Goal: Information Seeking & Learning: Find specific fact

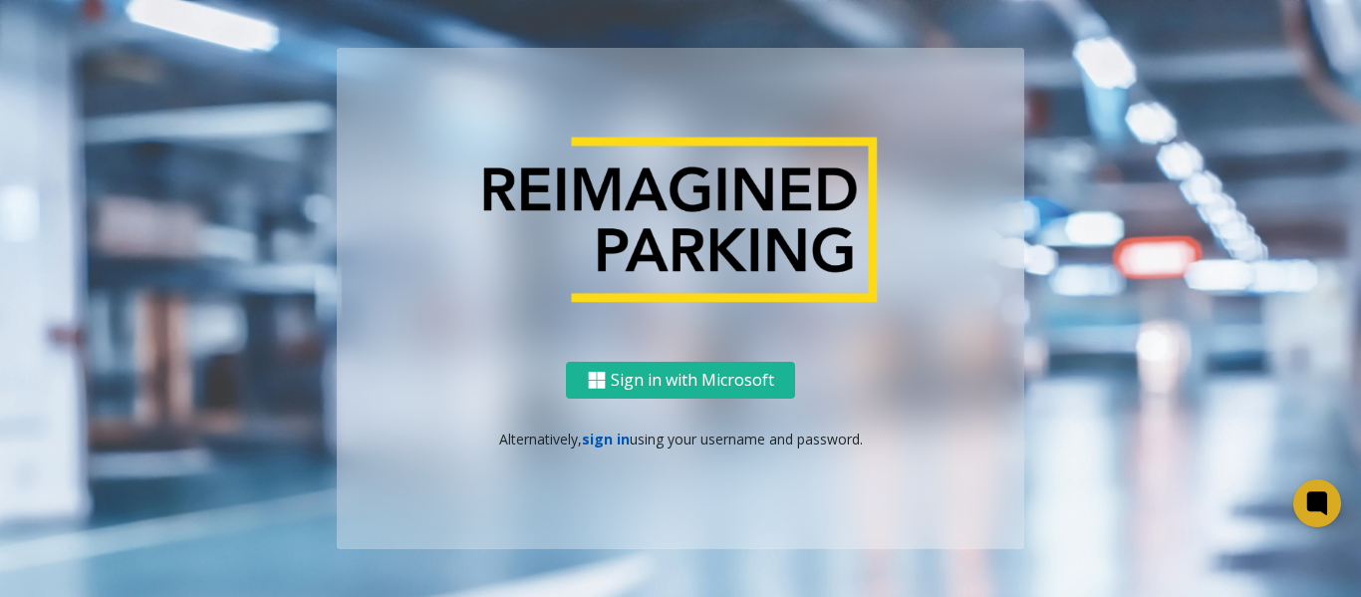
click at [600, 446] on link "sign in" at bounding box center [606, 439] width 48 height 19
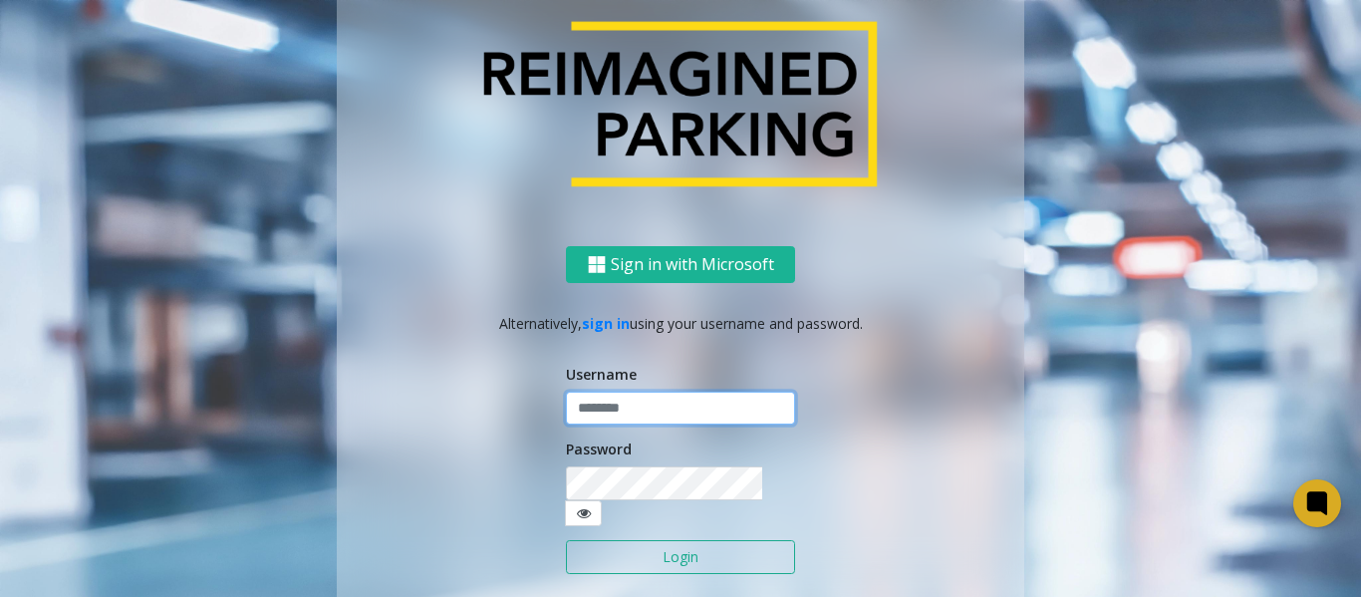
type input "*******"
click at [682, 543] on button "Login" at bounding box center [680, 557] width 229 height 34
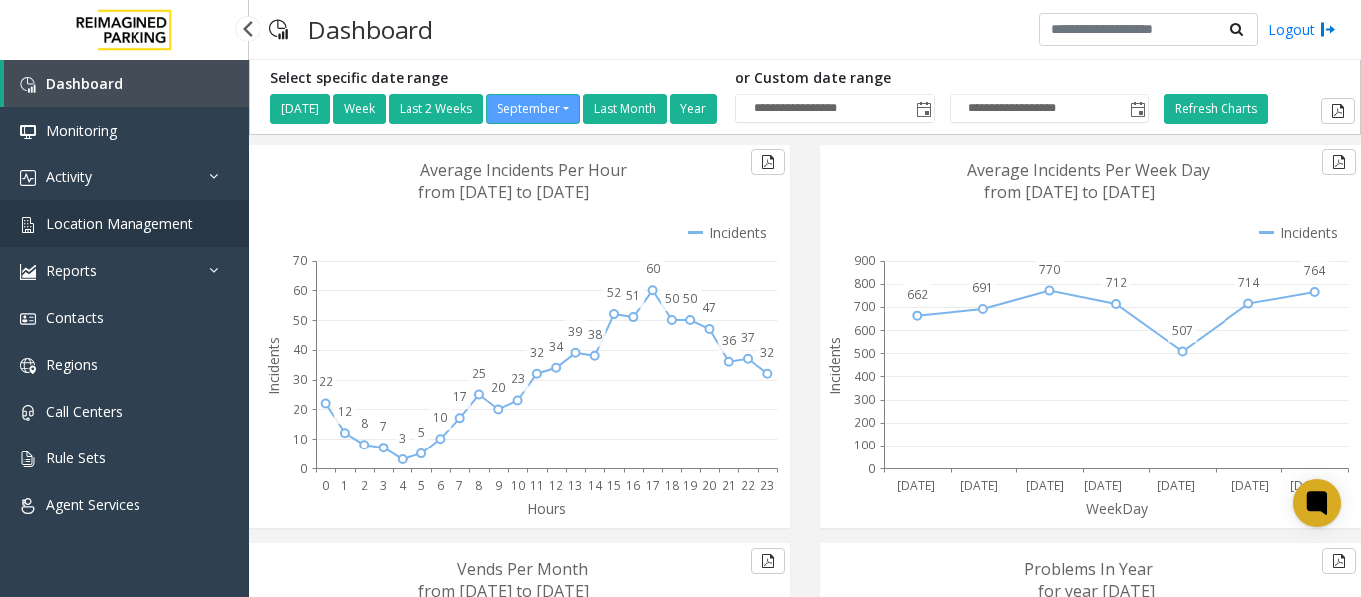
click at [78, 229] on span "Location Management" at bounding box center [120, 223] width 148 height 19
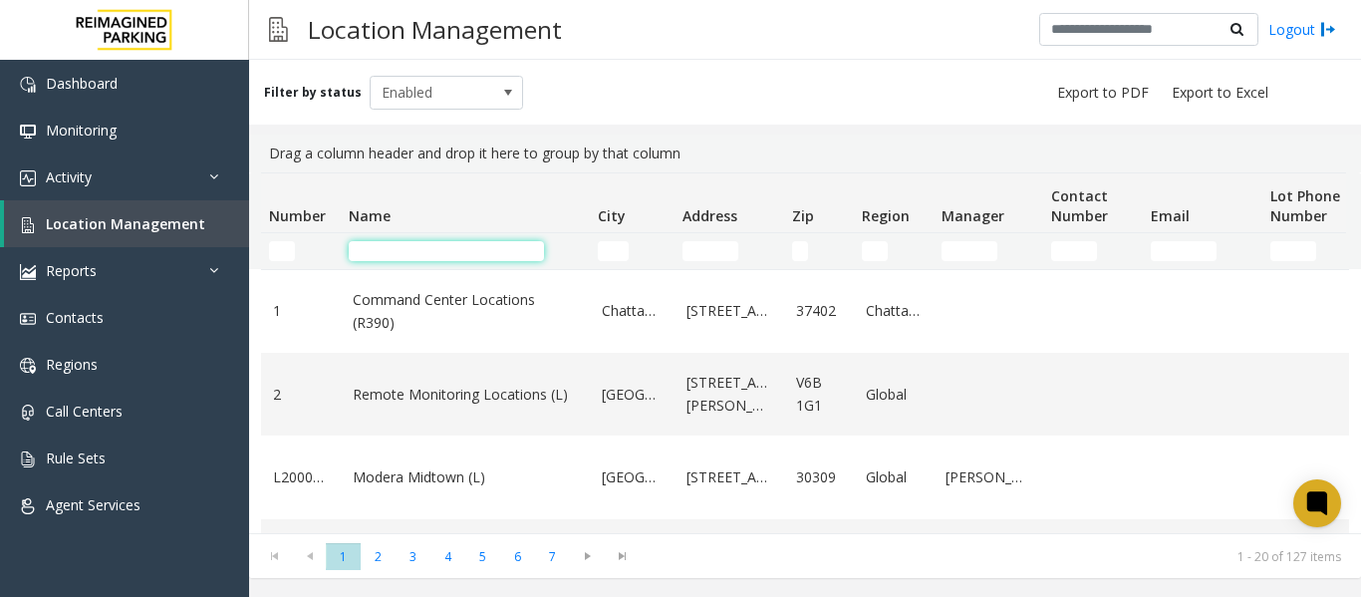
click at [415, 249] on input "Name Filter" at bounding box center [446, 251] width 195 height 20
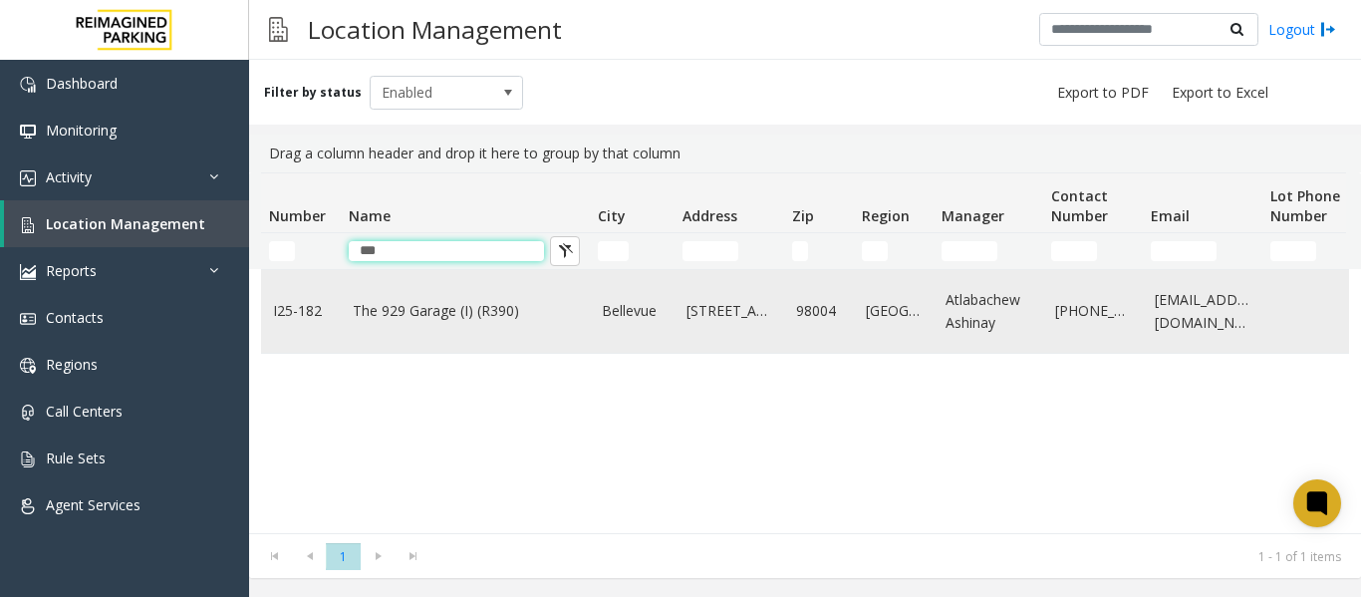
type input "***"
click at [437, 294] on td "The 929 Garage (I) (R390)" at bounding box center [465, 311] width 249 height 83
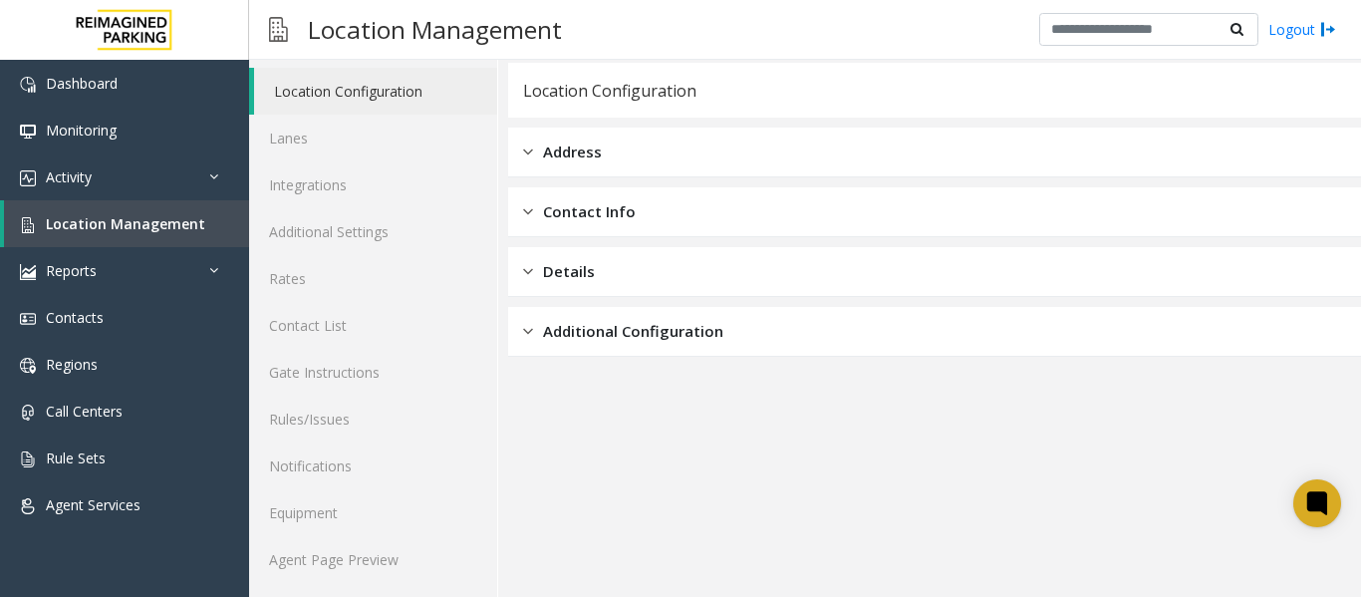
scroll to position [60, 0]
click at [348, 554] on link "Agent Page Preview" at bounding box center [373, 558] width 248 height 47
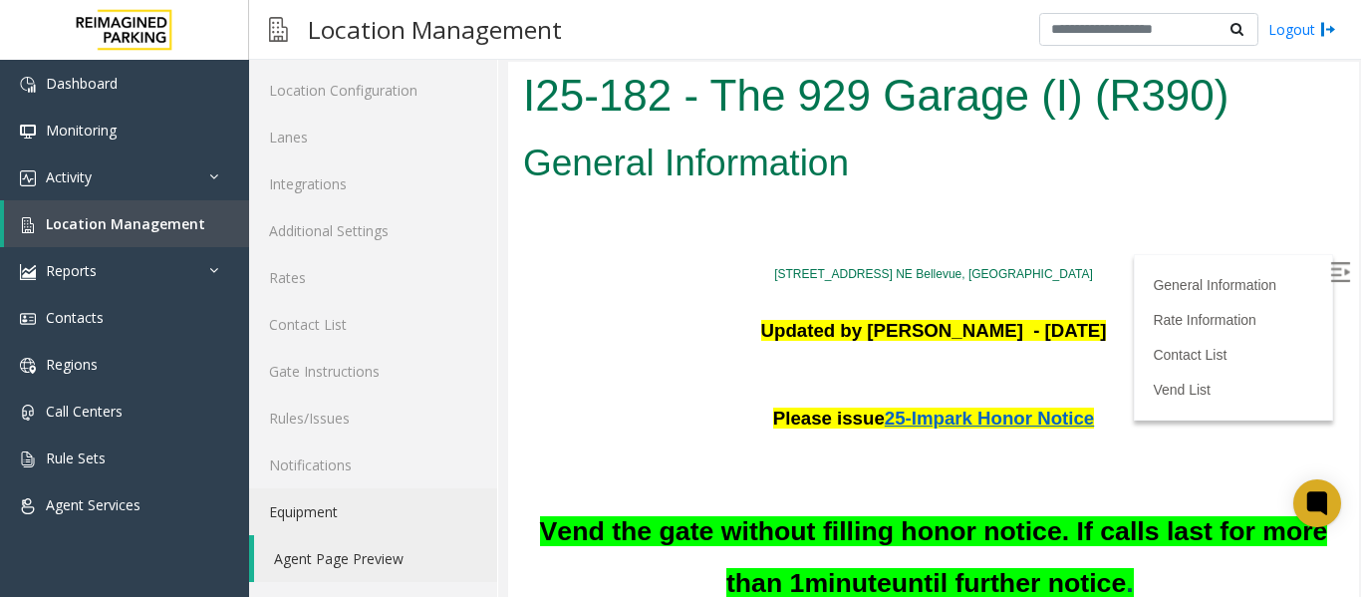
scroll to position [1096, 0]
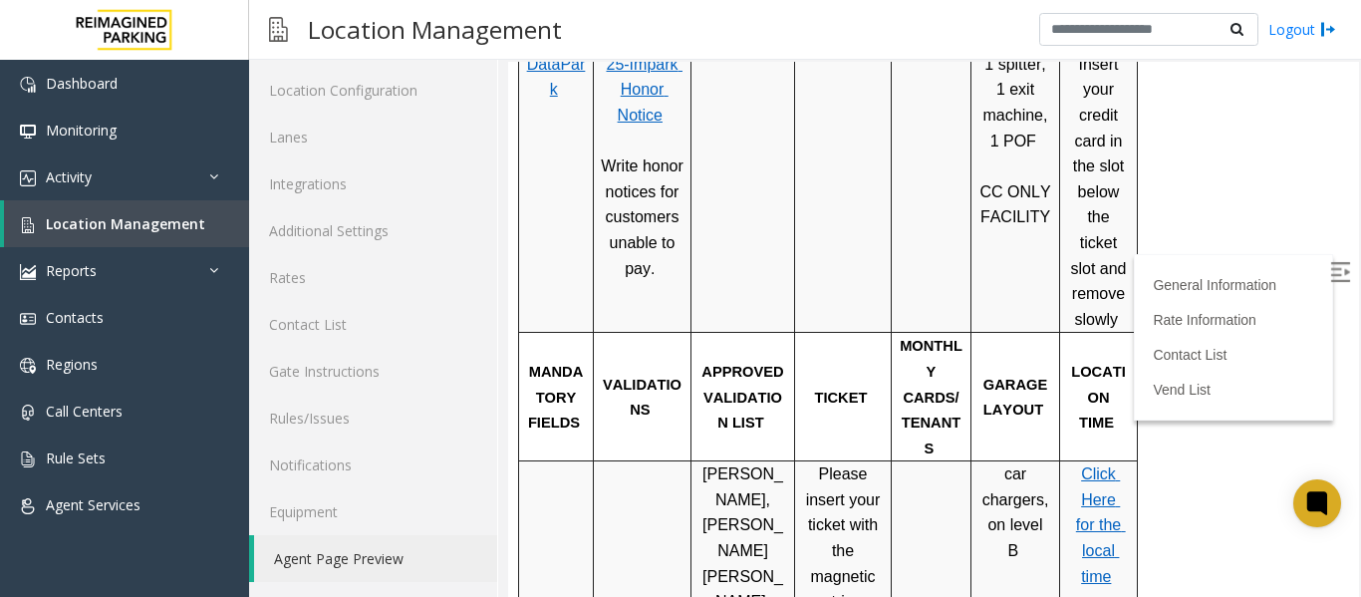
click at [1331, 273] on img at bounding box center [1341, 272] width 20 height 20
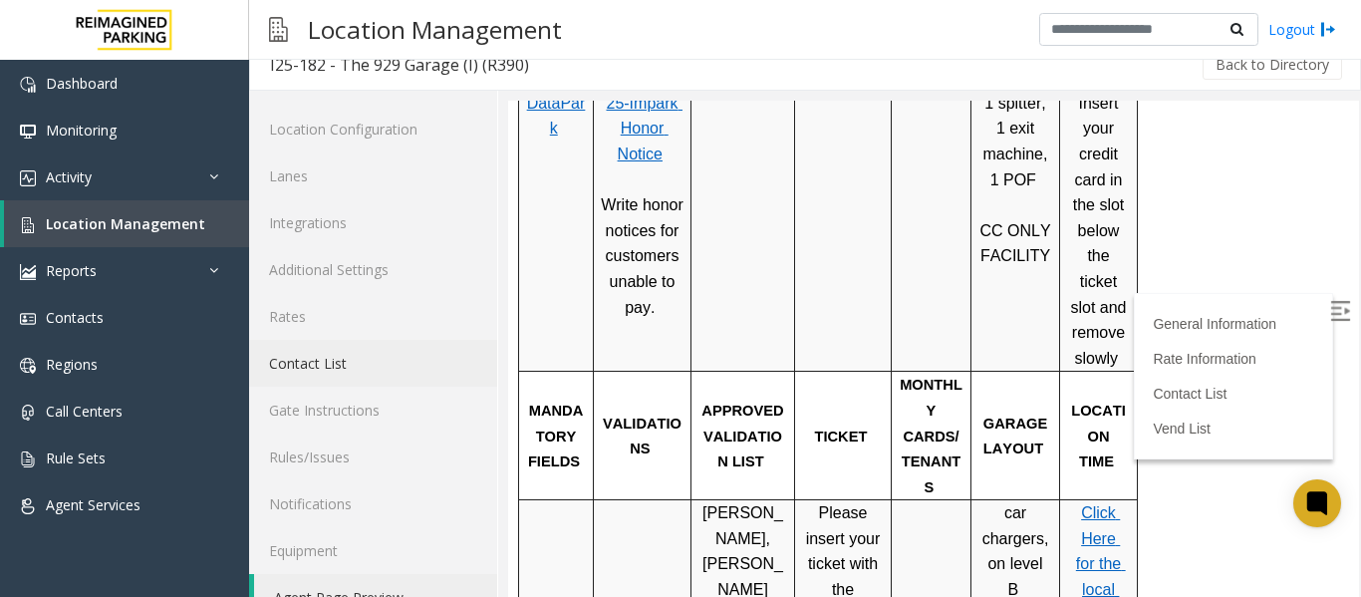
scroll to position [0, 0]
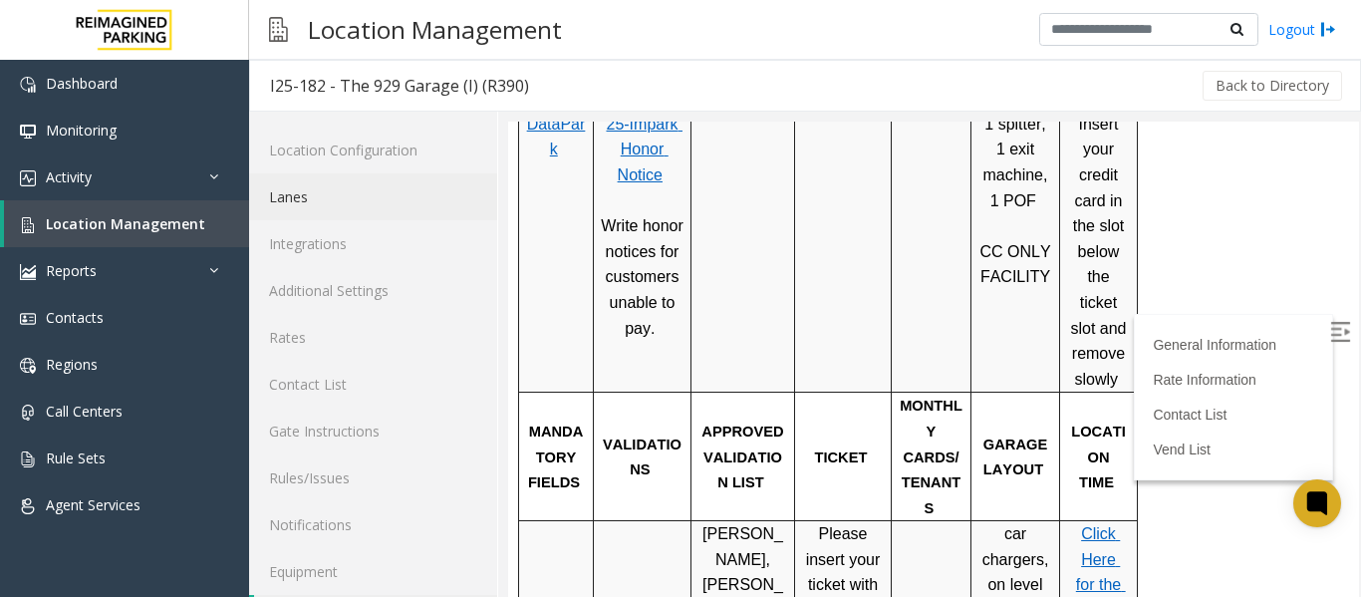
click at [319, 200] on link "Lanes" at bounding box center [373, 196] width 248 height 47
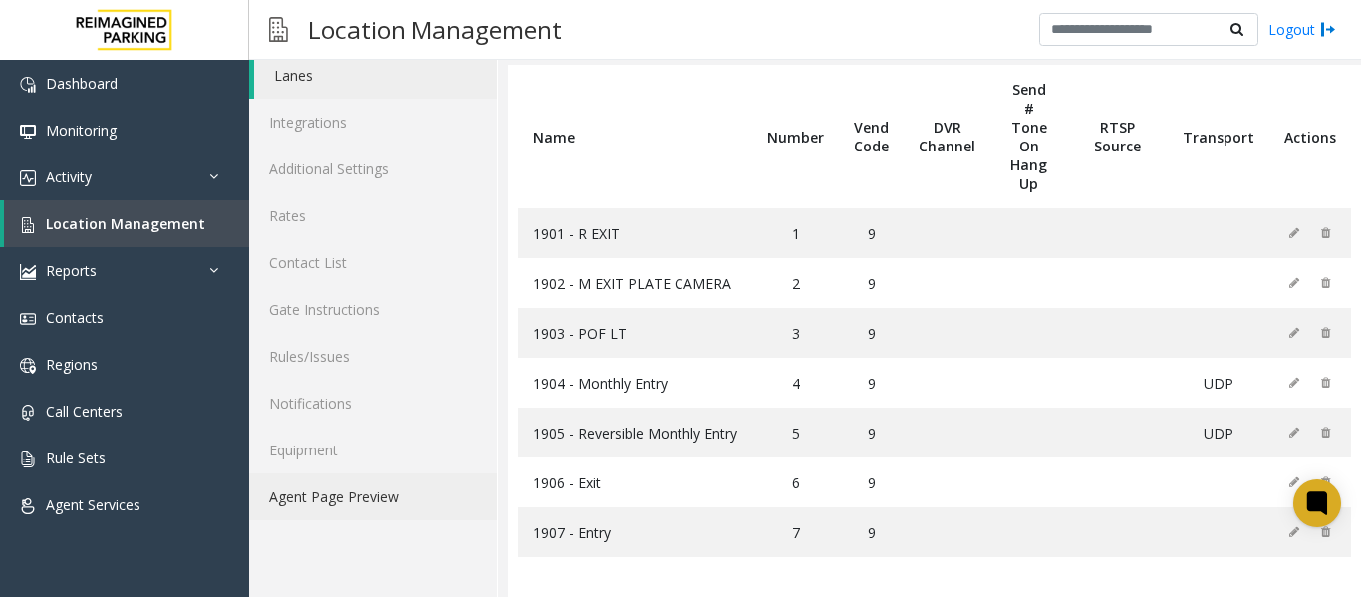
click at [398, 495] on link "Agent Page Preview" at bounding box center [373, 496] width 248 height 47
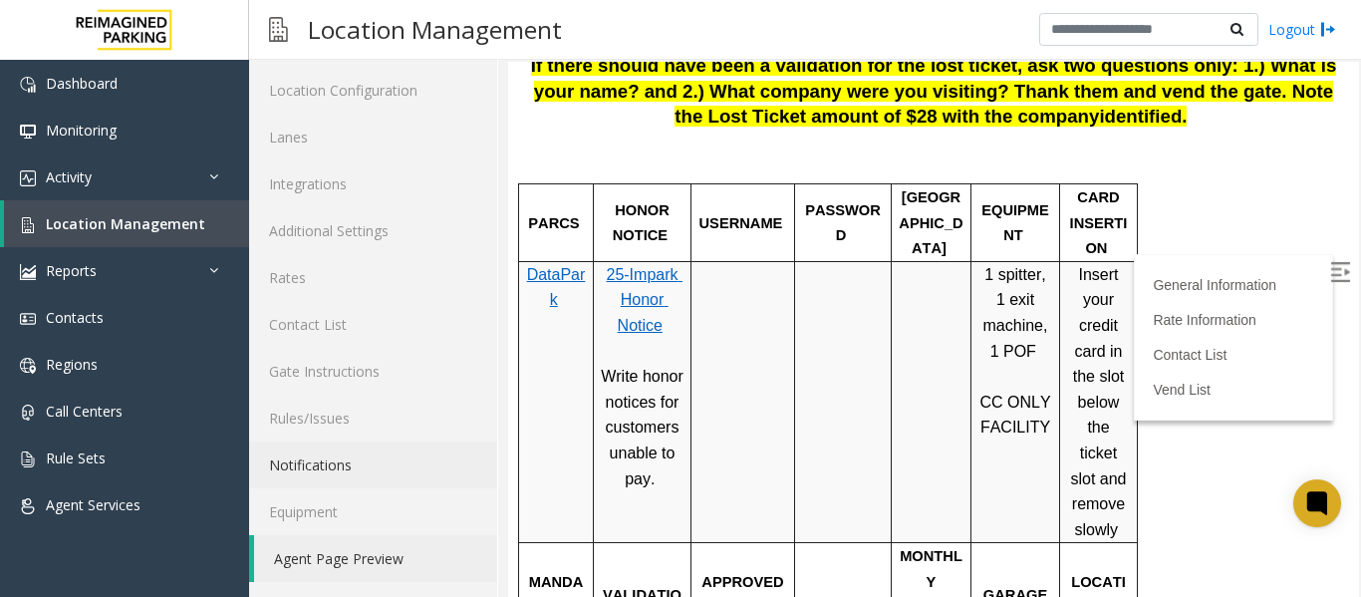
scroll to position [997, 0]
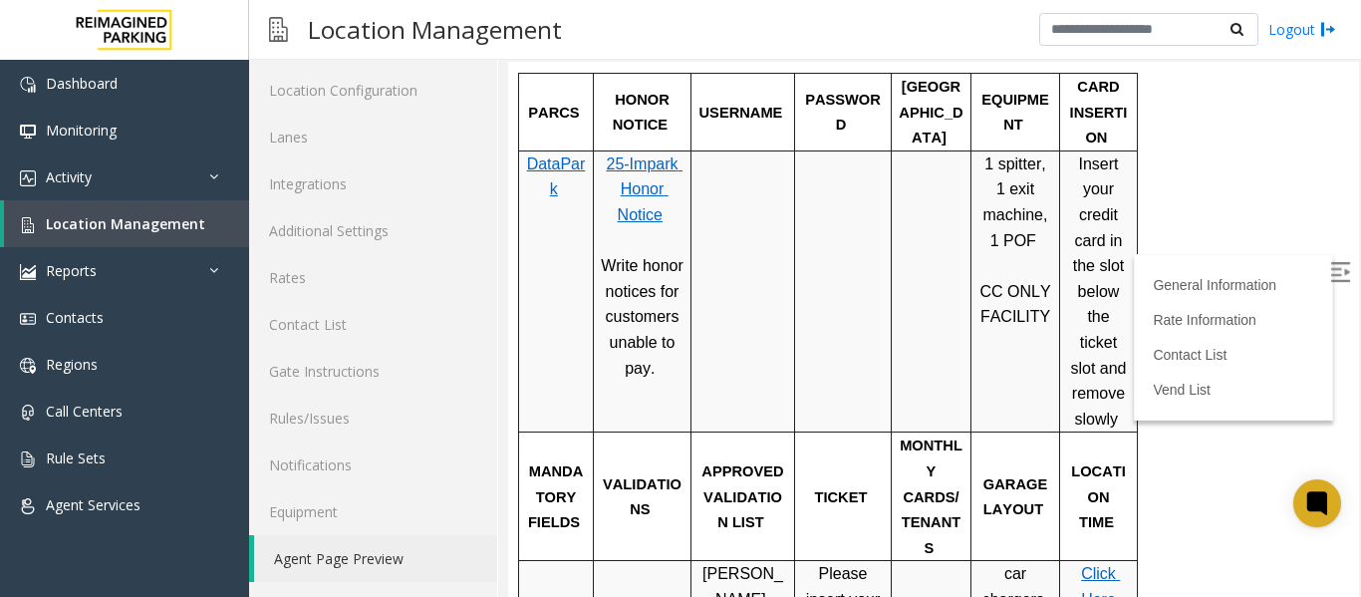
click at [1328, 286] on label at bounding box center [1343, 275] width 30 height 30
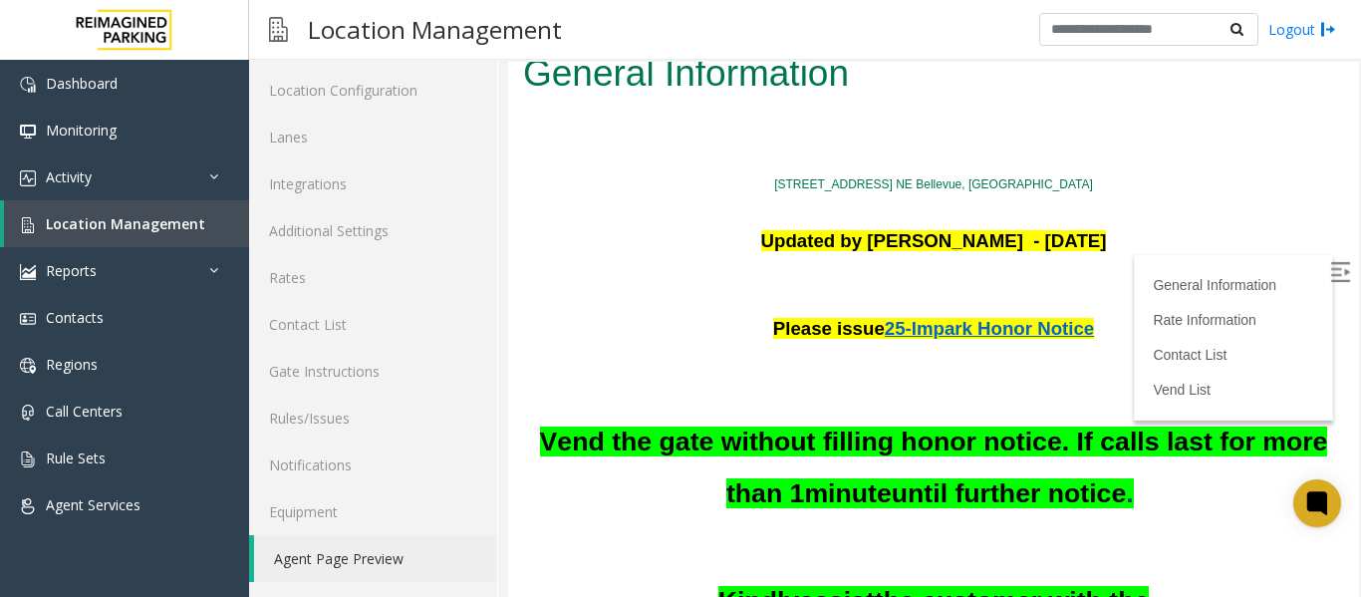
scroll to position [0, 0]
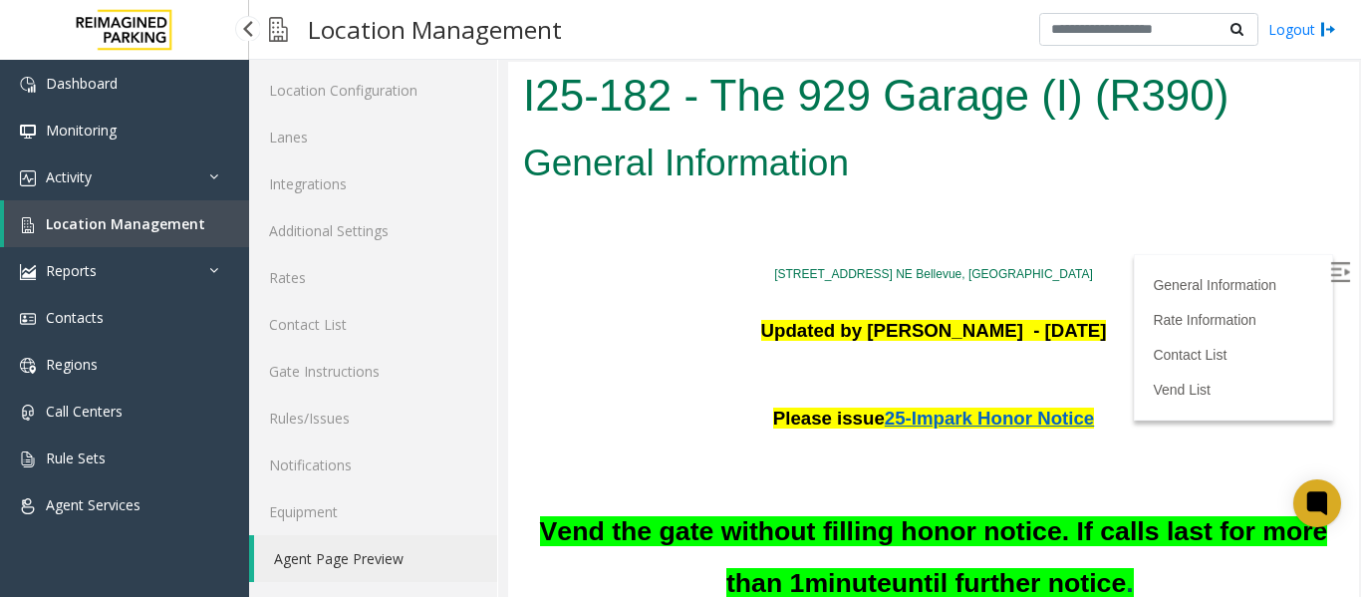
click at [149, 226] on span "Location Management" at bounding box center [125, 223] width 159 height 19
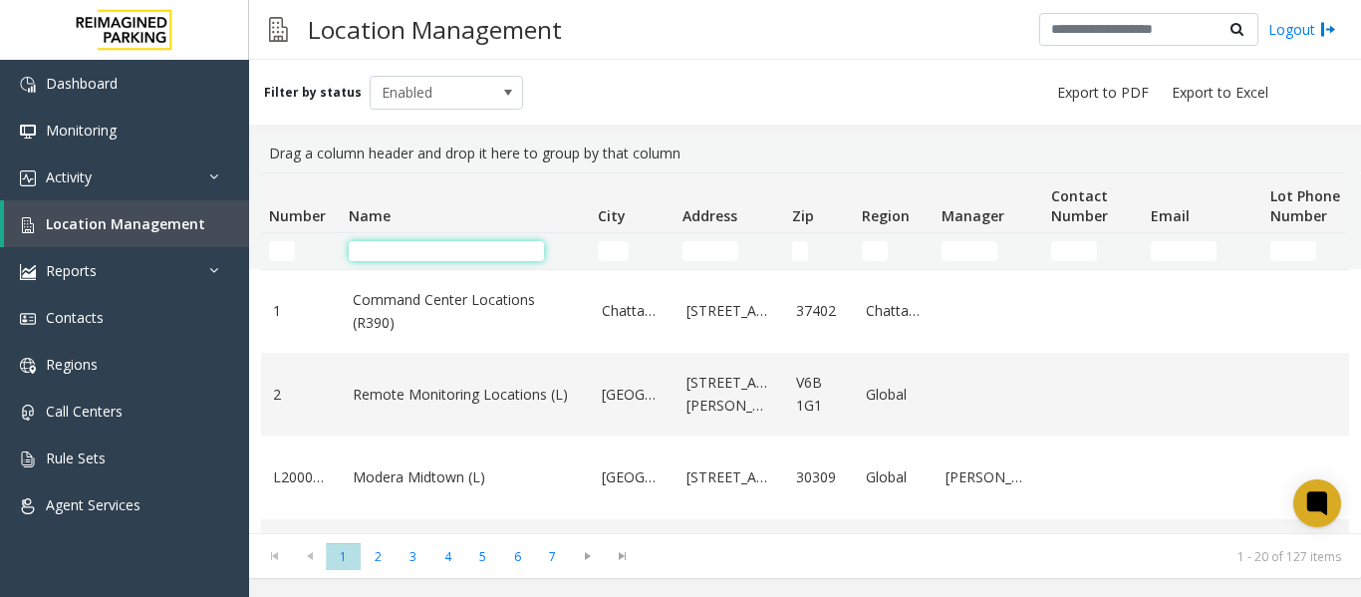
click at [378, 247] on input "Name Filter" at bounding box center [446, 251] width 195 height 20
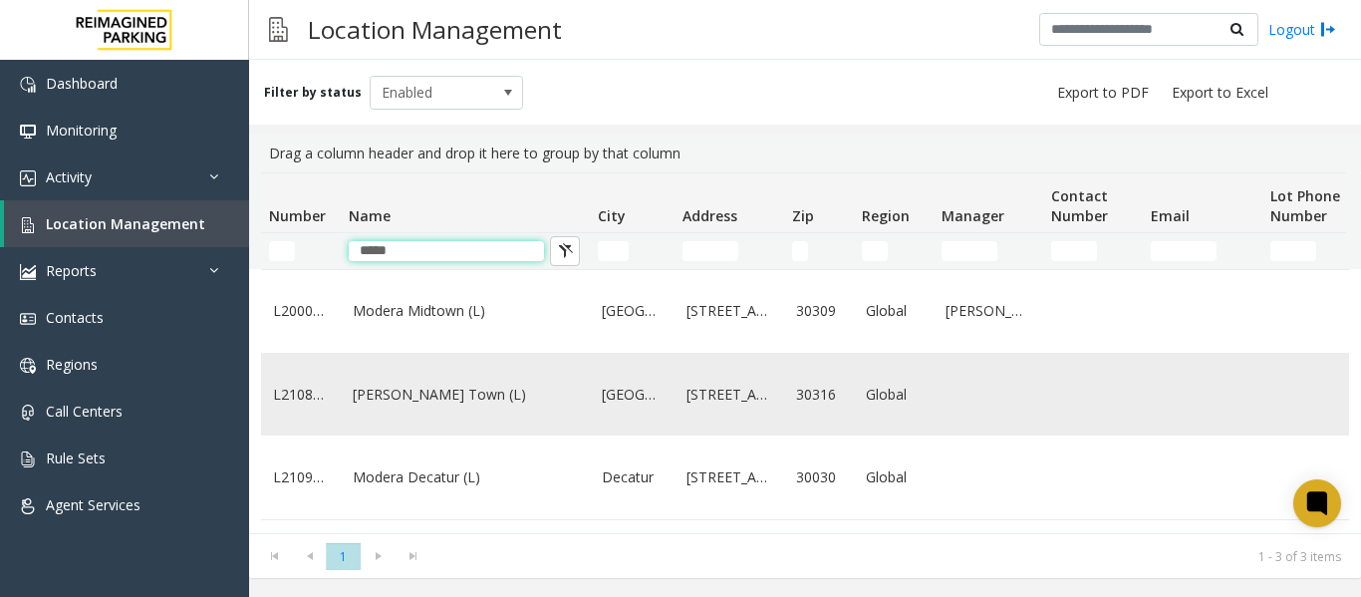
type input "*****"
click at [379, 406] on link "Modera - Reynolds Town (L)" at bounding box center [465, 395] width 225 height 22
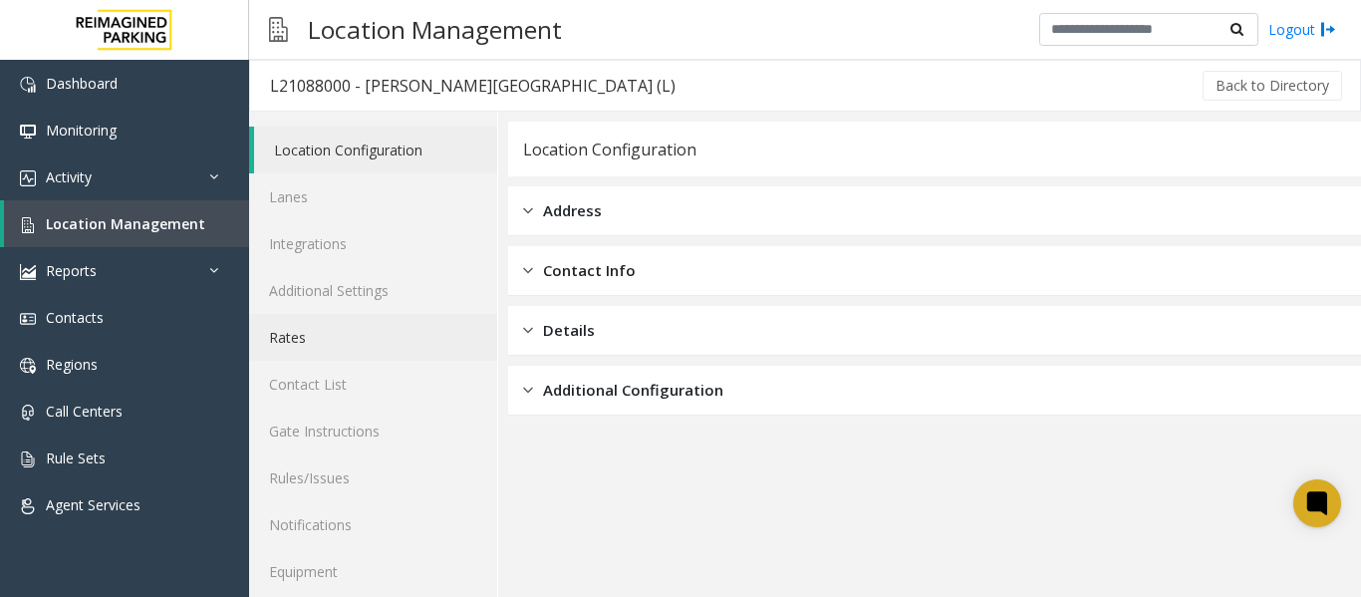
click at [282, 335] on link "Rates" at bounding box center [373, 337] width 248 height 47
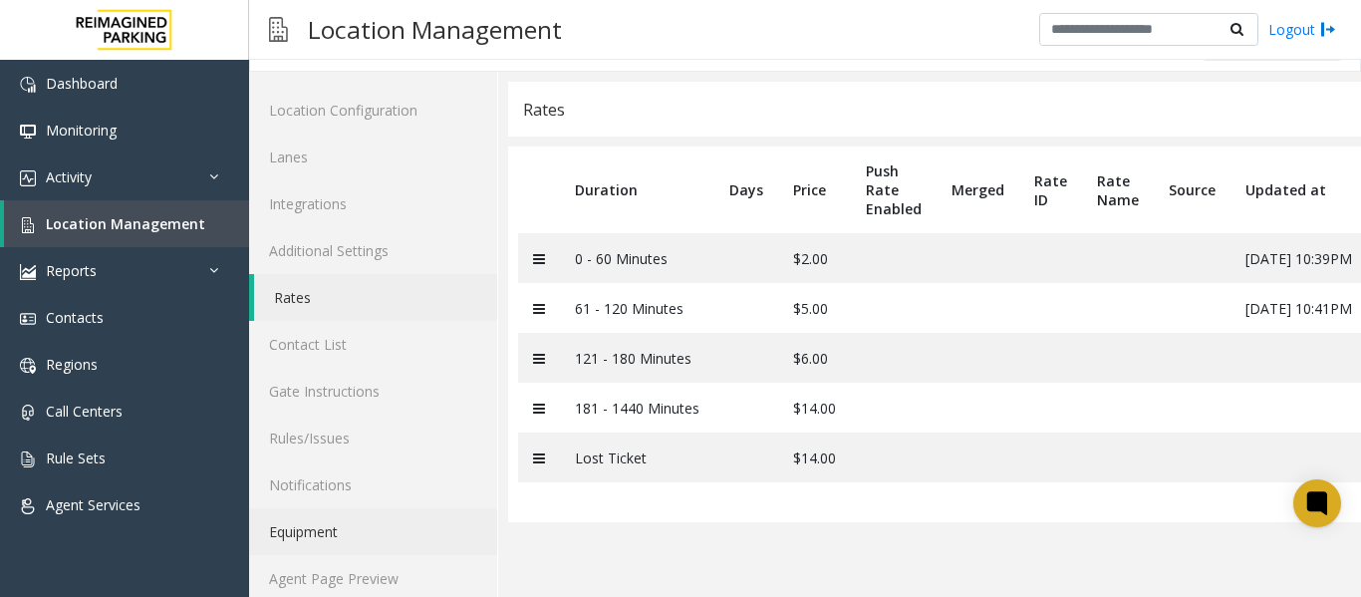
scroll to position [60, 0]
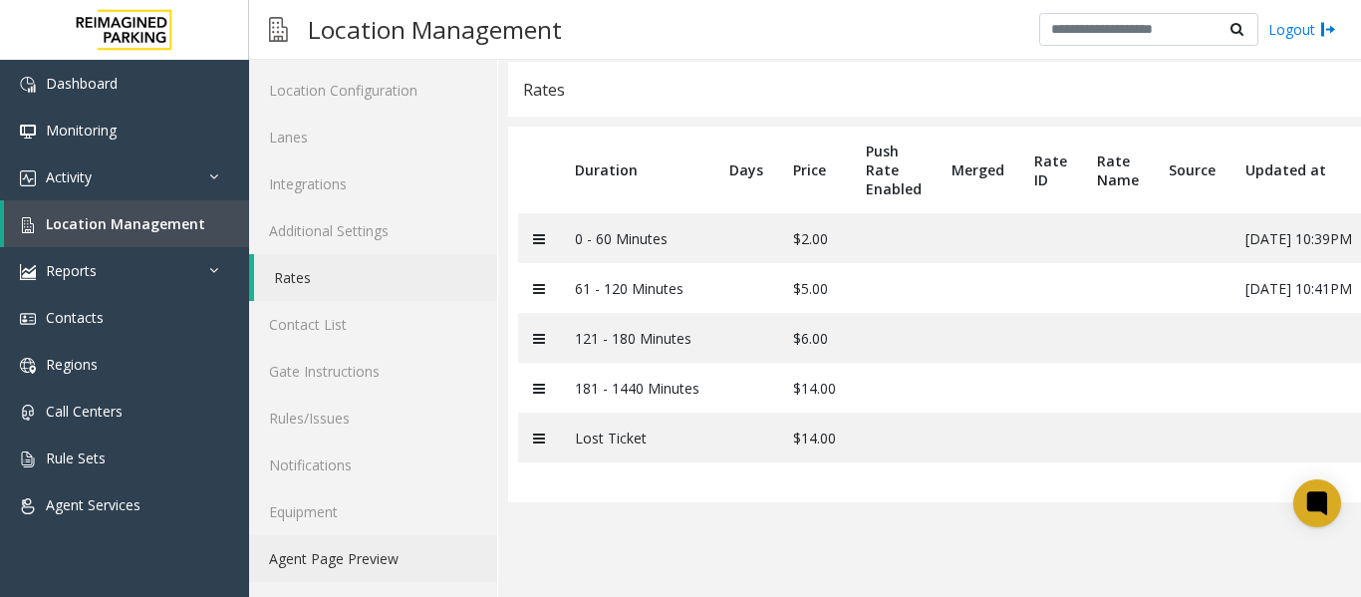
click at [349, 557] on link "Agent Page Preview" at bounding box center [373, 558] width 248 height 47
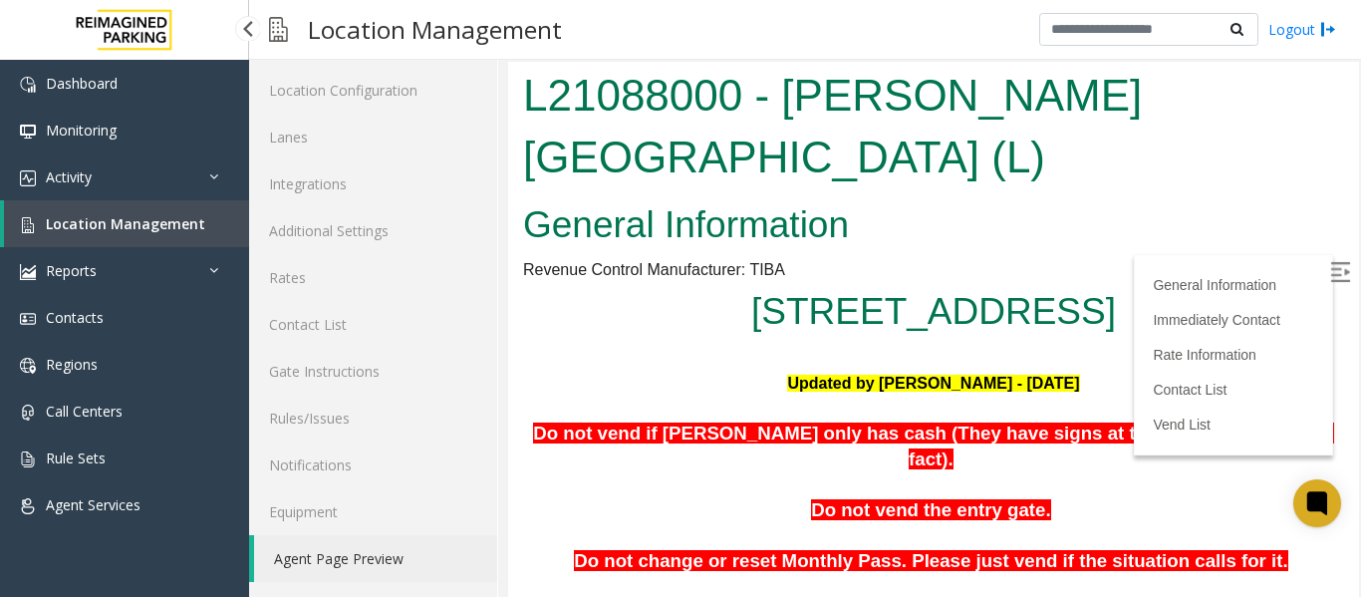
click at [138, 216] on span "Location Management" at bounding box center [125, 223] width 159 height 19
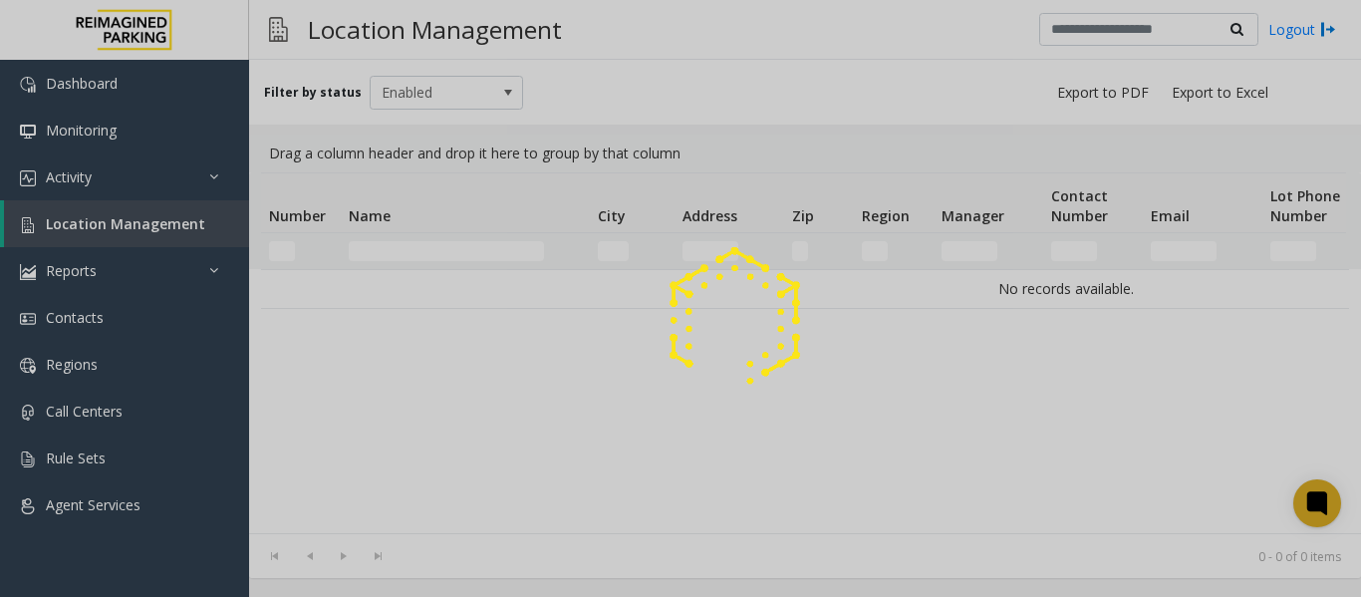
click at [435, 256] on div at bounding box center [680, 298] width 1361 height 597
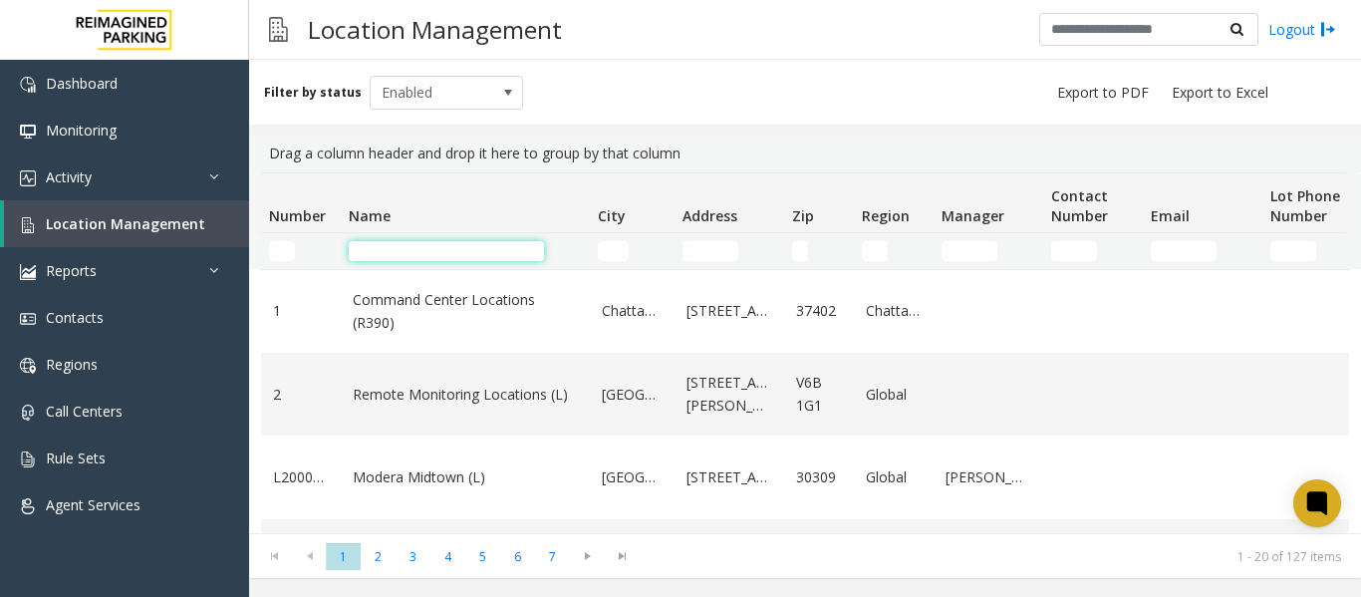
click at [432, 253] on input "Name Filter" at bounding box center [446, 251] width 195 height 20
type input "*"
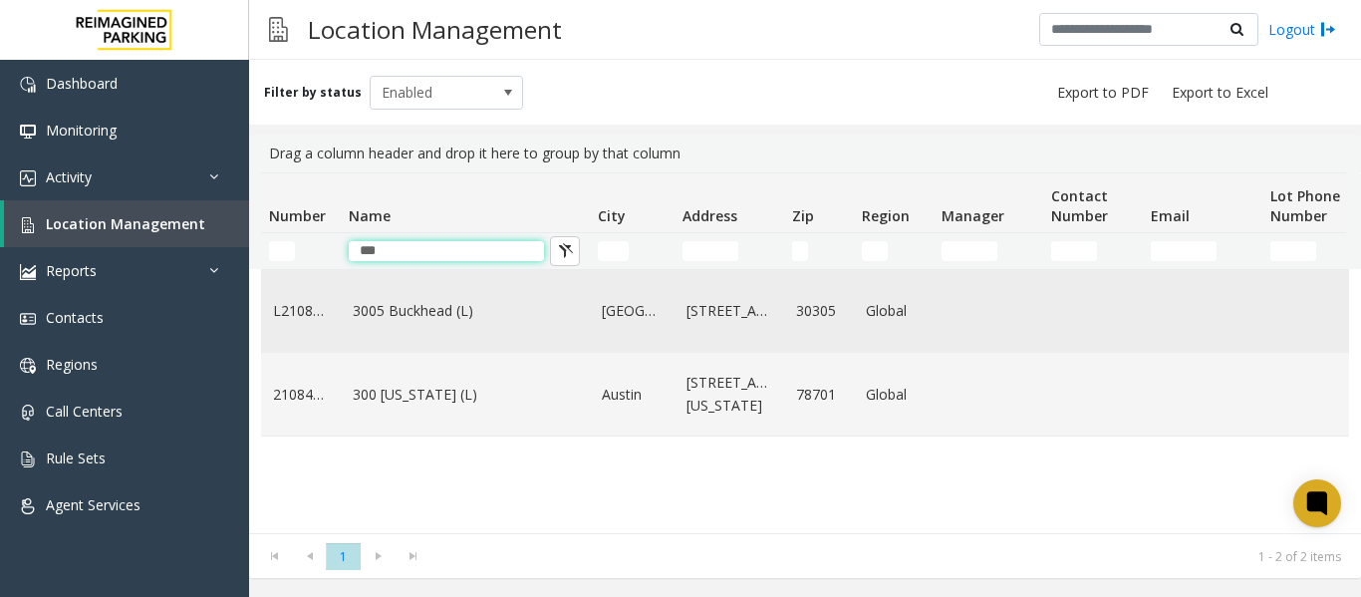
type input "***"
click at [425, 322] on link "3005 Buckhead (L)" at bounding box center [465, 311] width 225 height 22
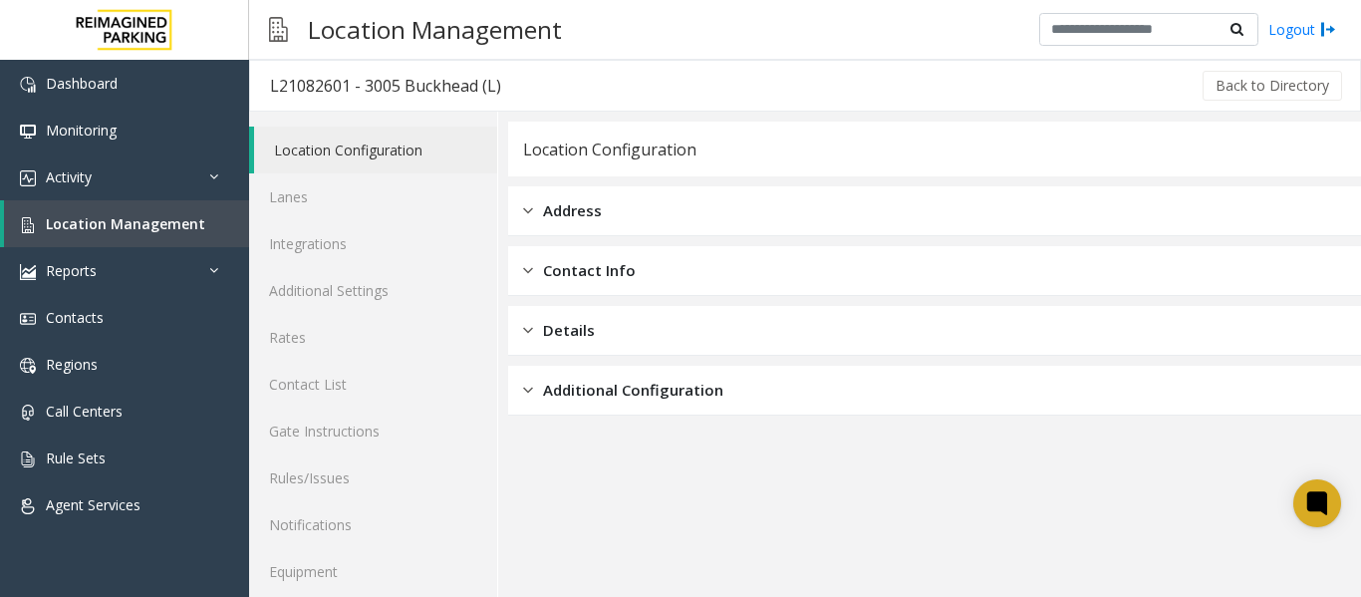
scroll to position [60, 0]
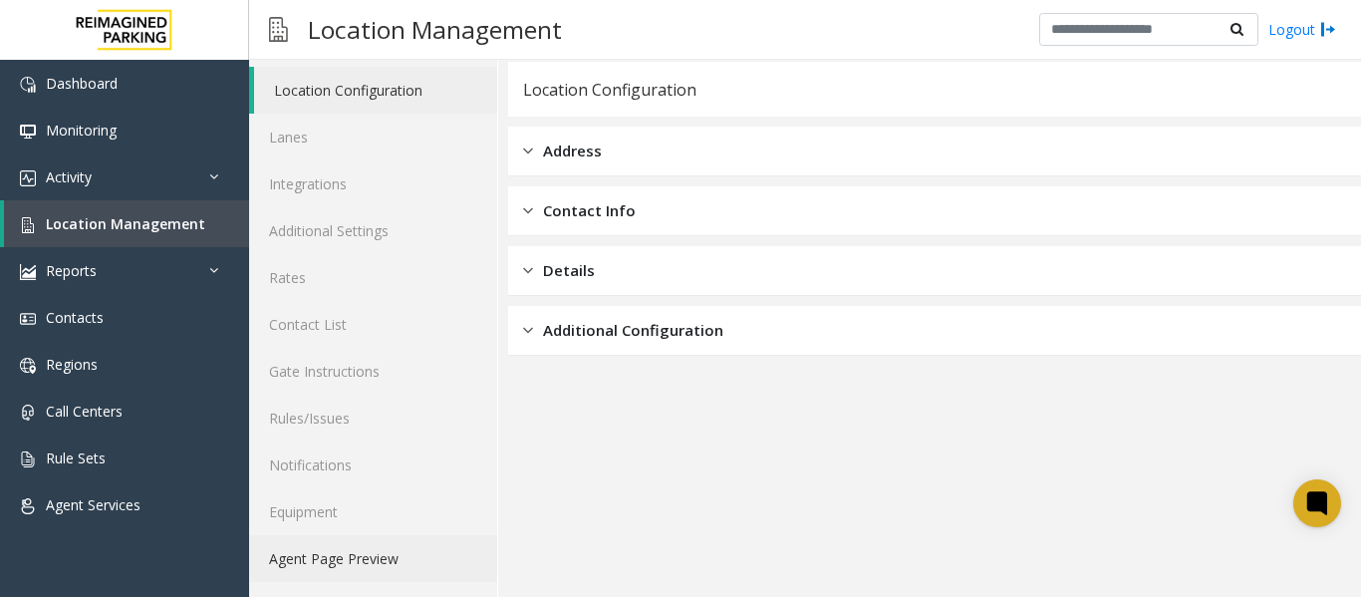
click at [357, 551] on link "Agent Page Preview" at bounding box center [373, 558] width 248 height 47
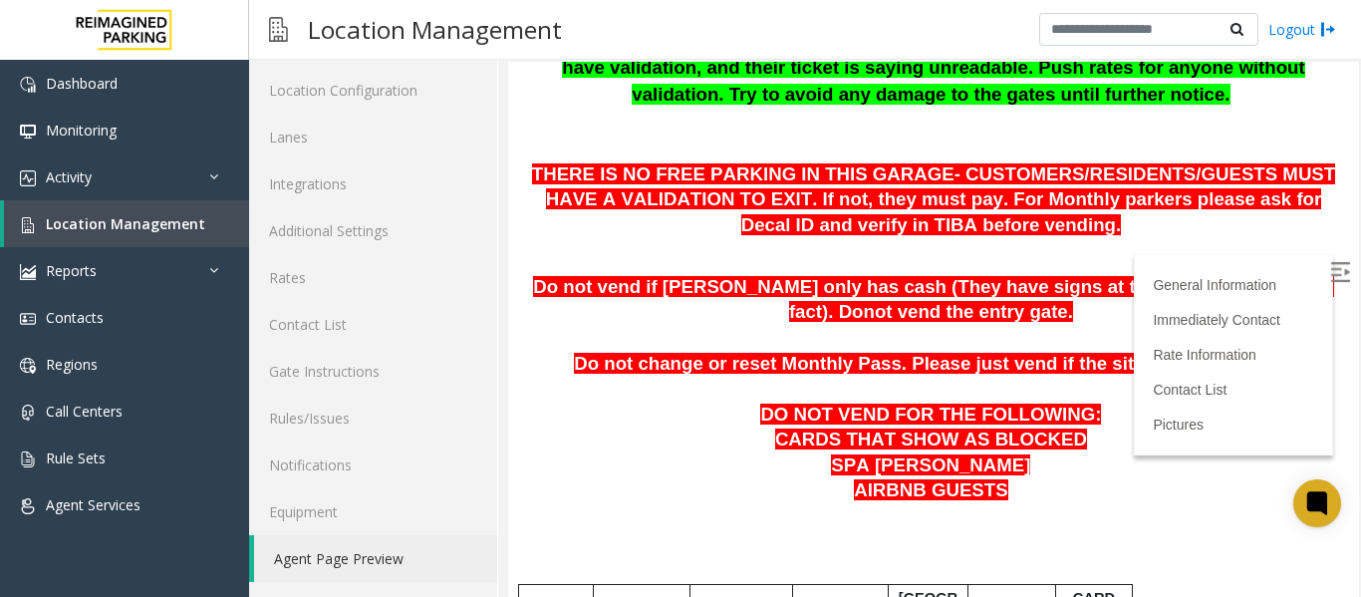
scroll to position [698, 0]
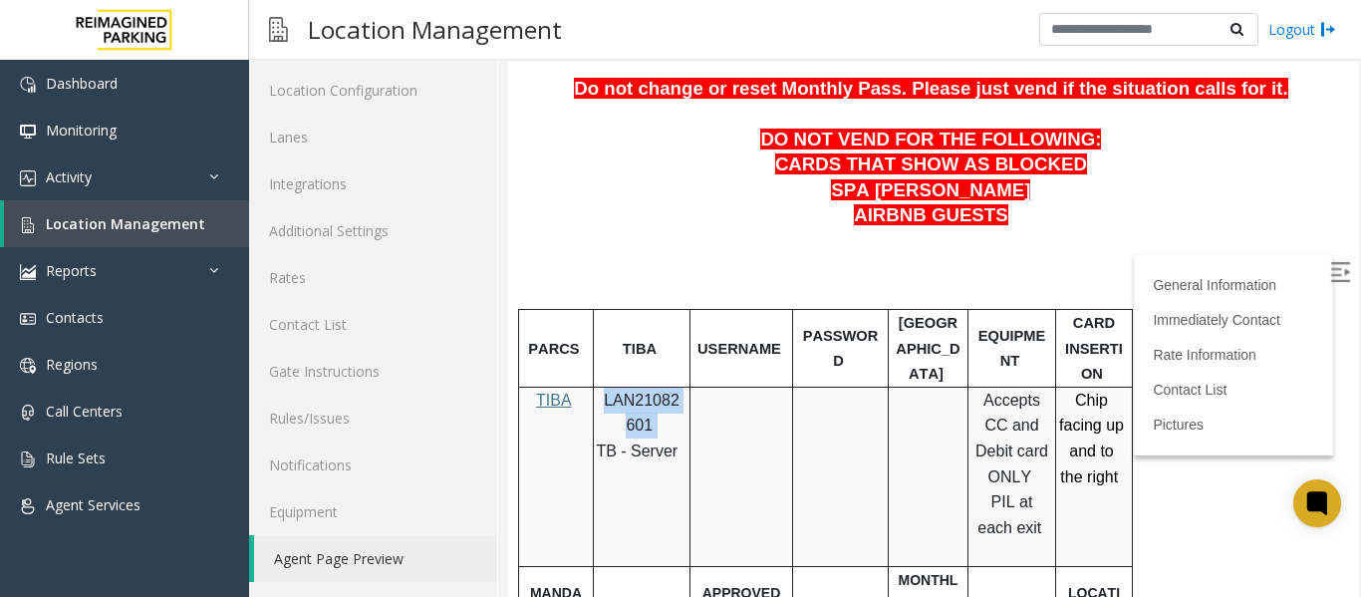
drag, startPoint x: 666, startPoint y: 430, endPoint x: 599, endPoint y: 408, distance: 70.3
click at [599, 408] on div "LAN21082601 TB - Server" at bounding box center [642, 426] width 96 height 77
copy p "LAN21082601"
click at [127, 225] on span "Location Management" at bounding box center [125, 223] width 159 height 19
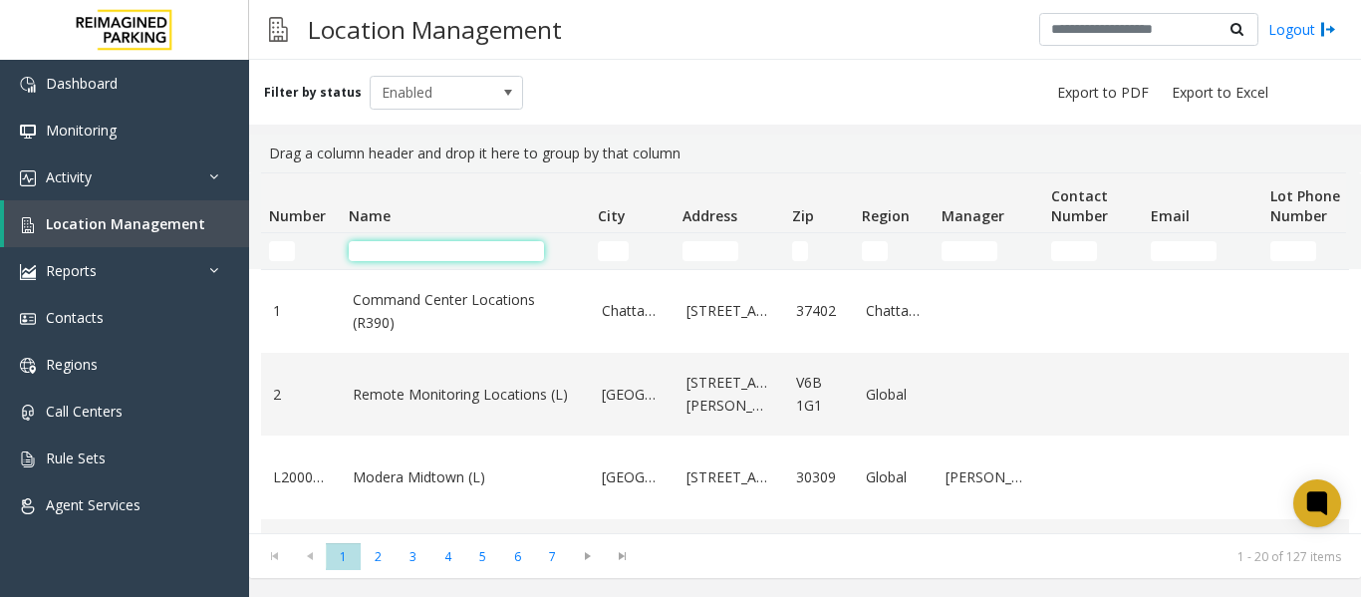
click at [411, 253] on input "Name Filter" at bounding box center [446, 251] width 195 height 20
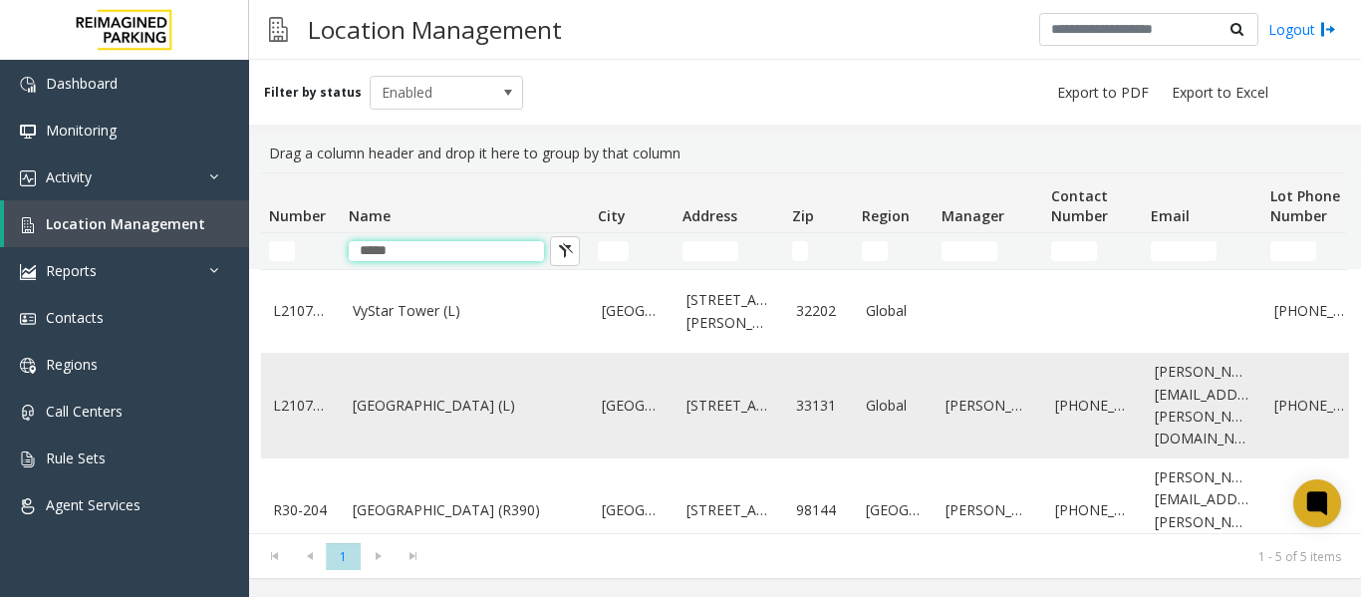
scroll to position [167, 0]
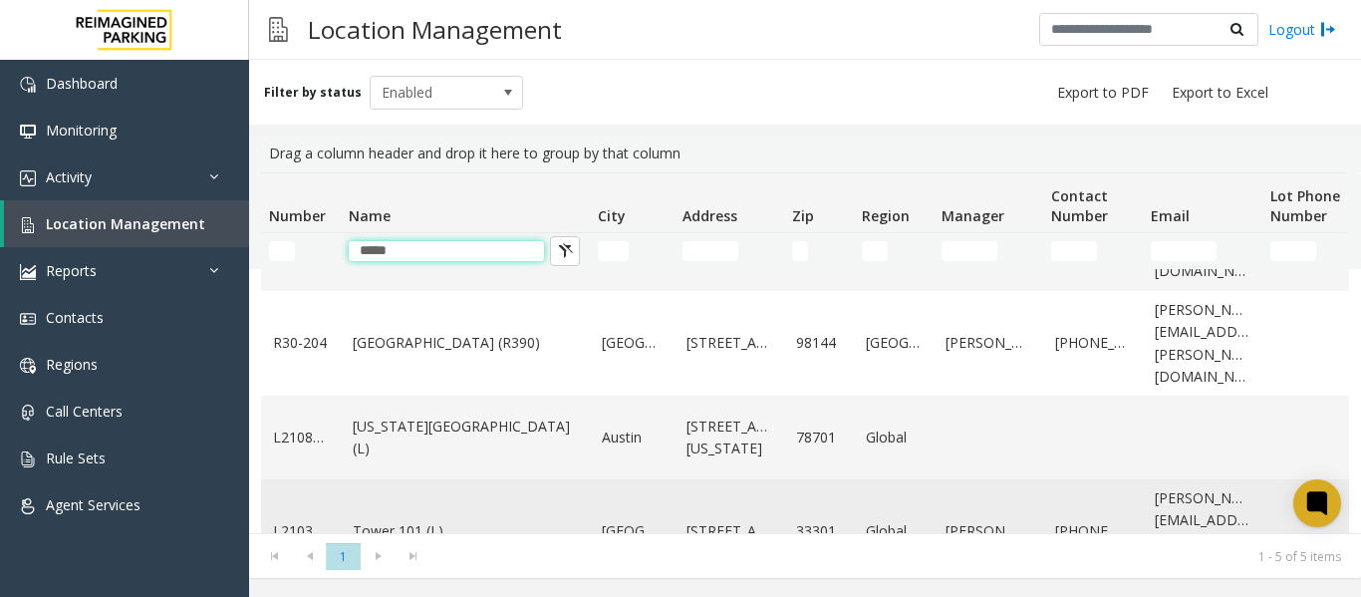
type input "*****"
click at [435, 487] on td "Tower 101 (L)" at bounding box center [465, 532] width 249 height 106
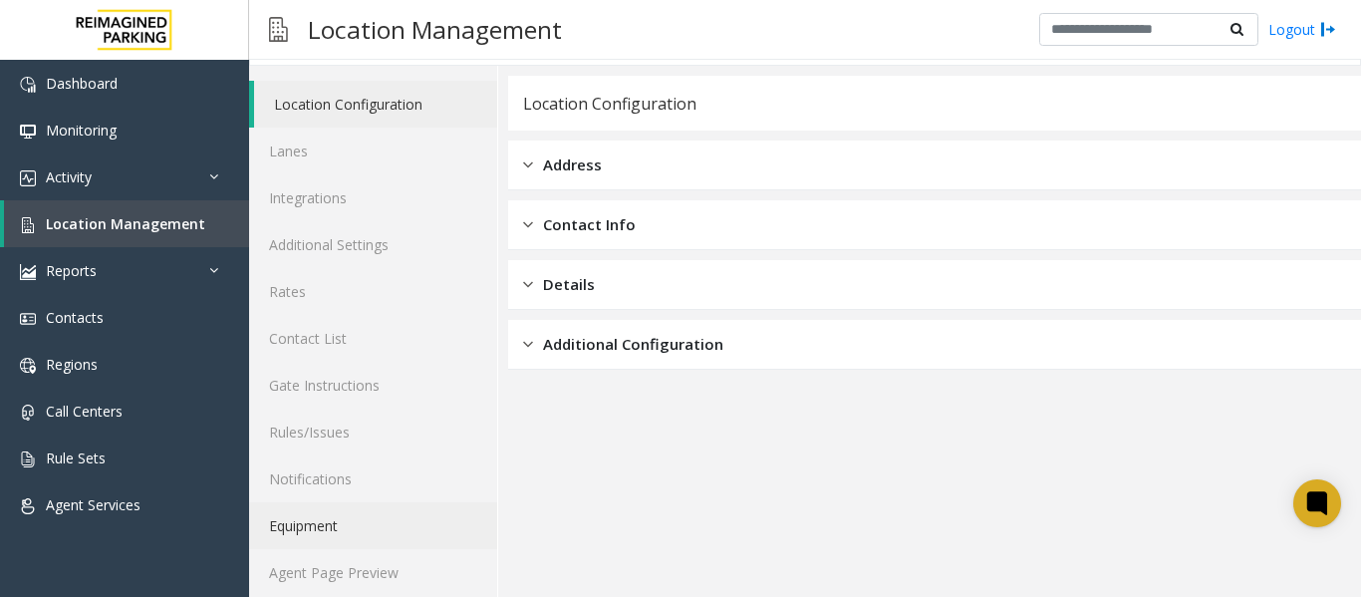
scroll to position [60, 0]
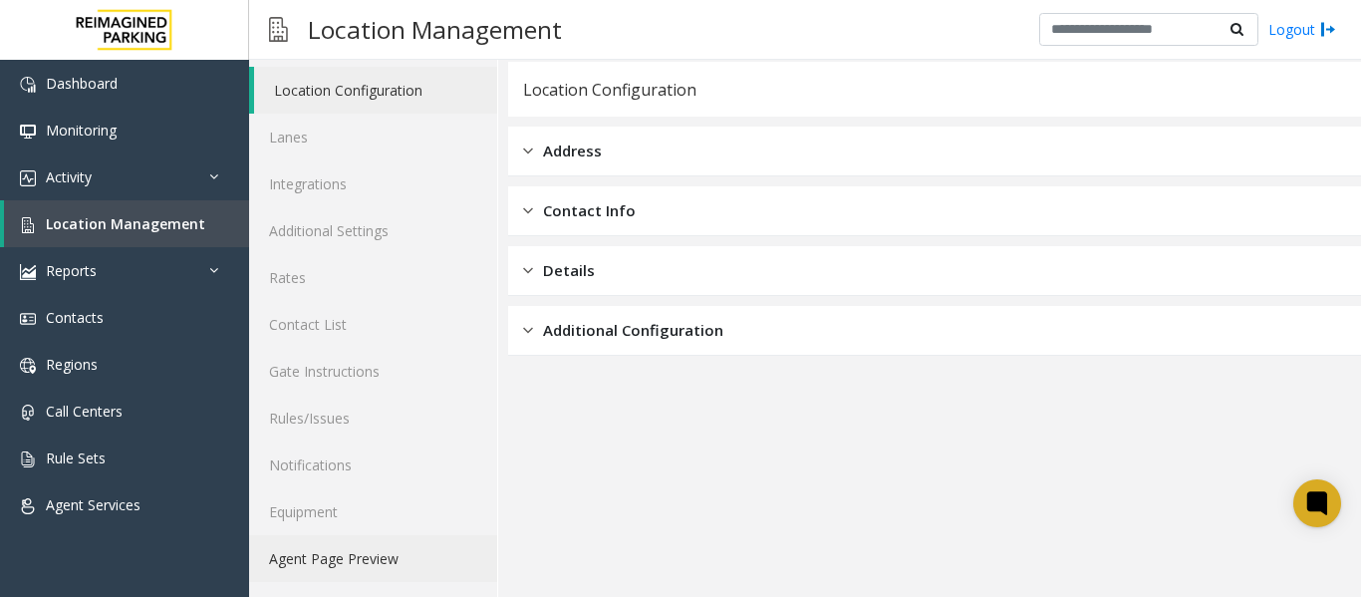
click at [339, 562] on link "Agent Page Preview" at bounding box center [373, 558] width 248 height 47
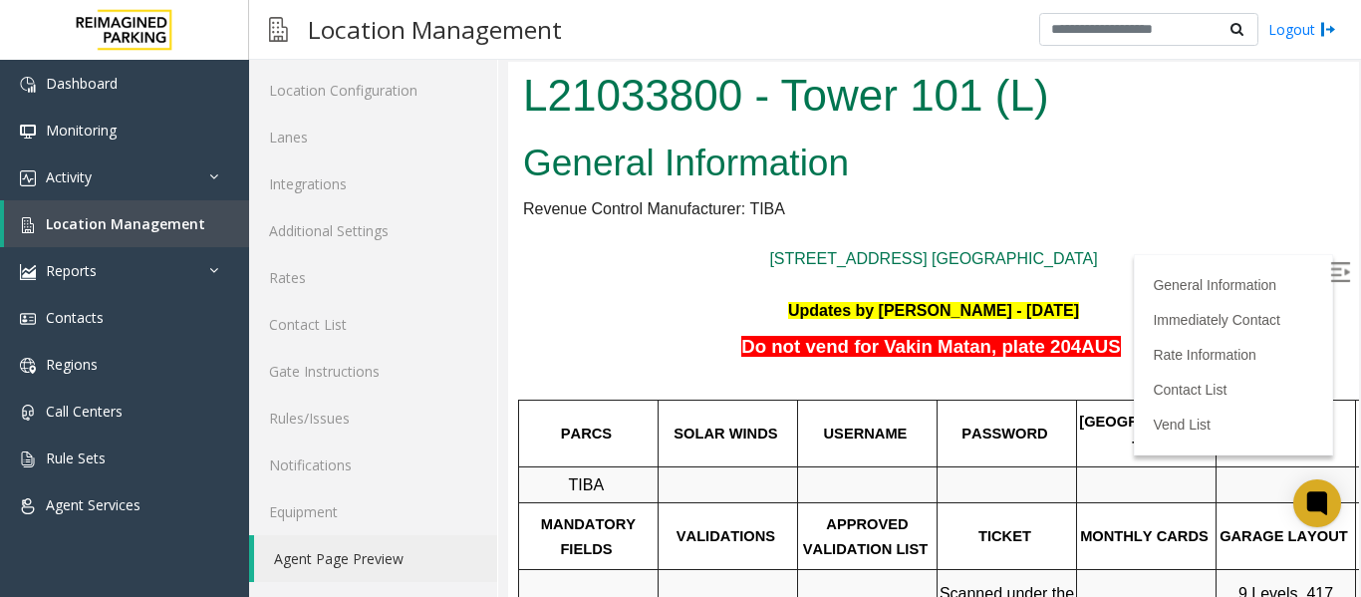
click at [1331, 264] on img at bounding box center [1341, 272] width 20 height 20
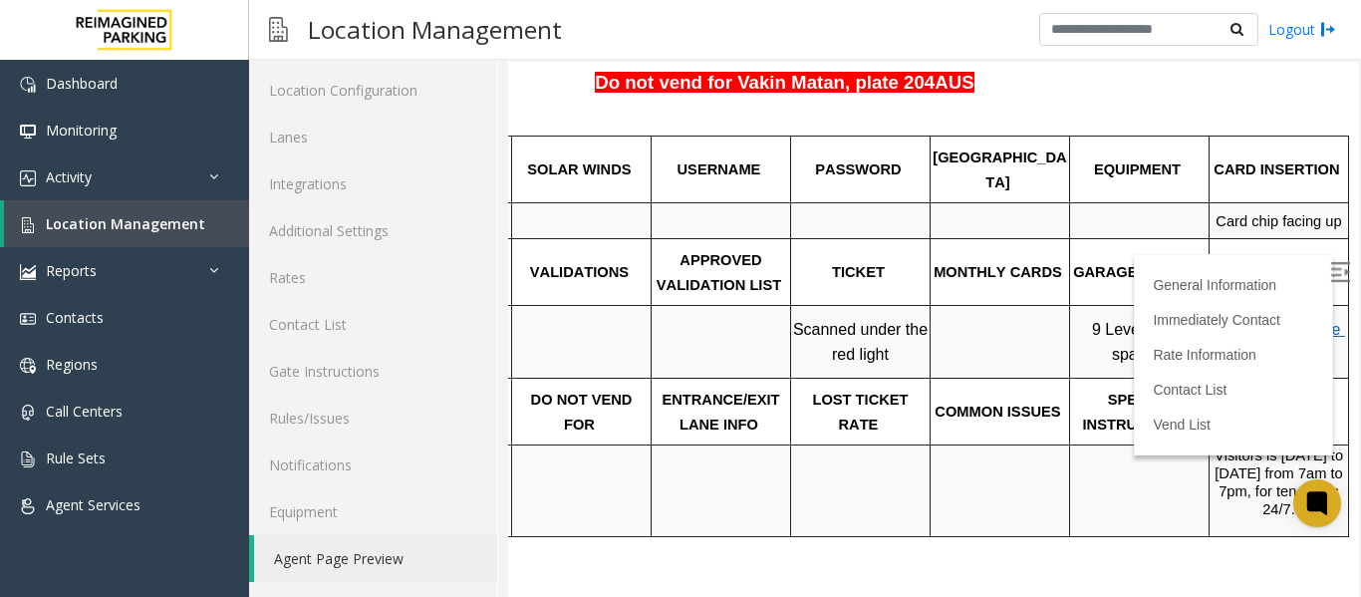
scroll to position [299, 176]
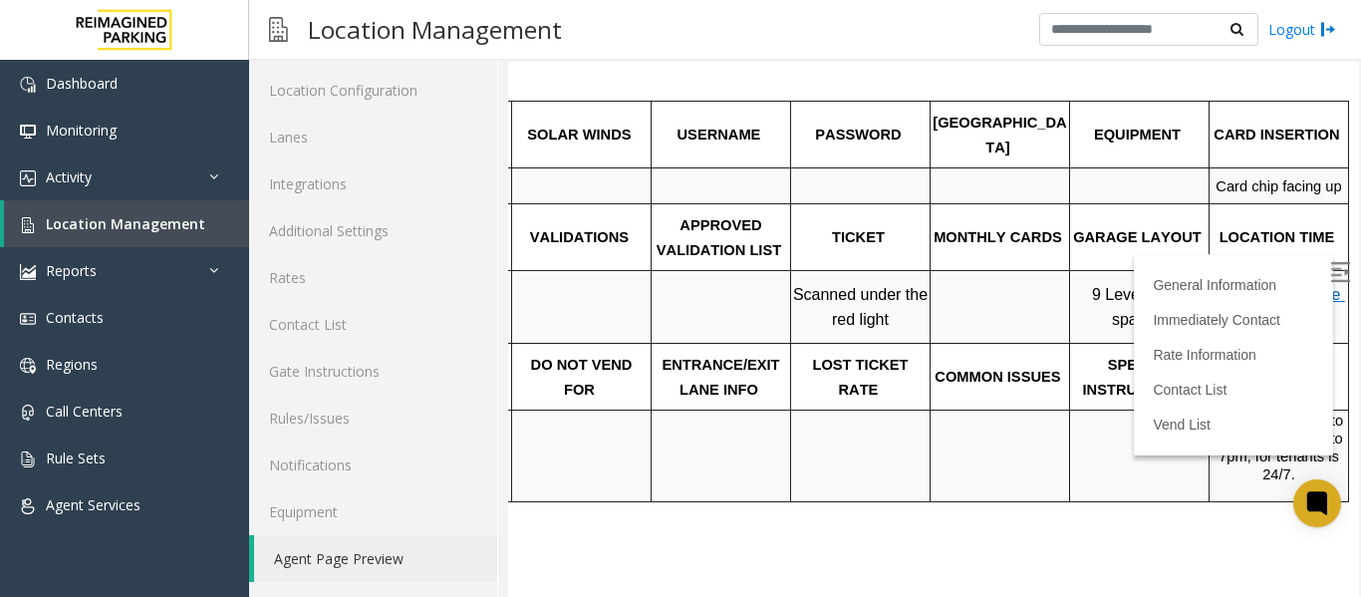
click at [1255, 296] on span "Click Here for the local time" at bounding box center [1282, 307] width 128 height 43
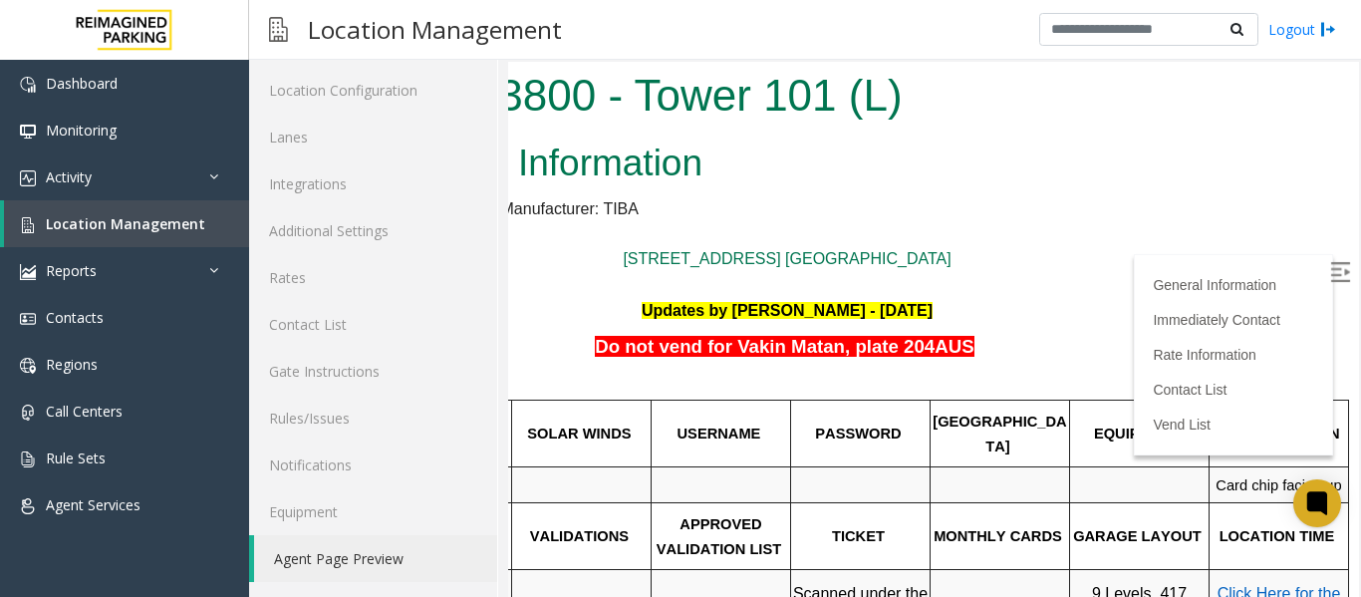
scroll to position [0, 0]
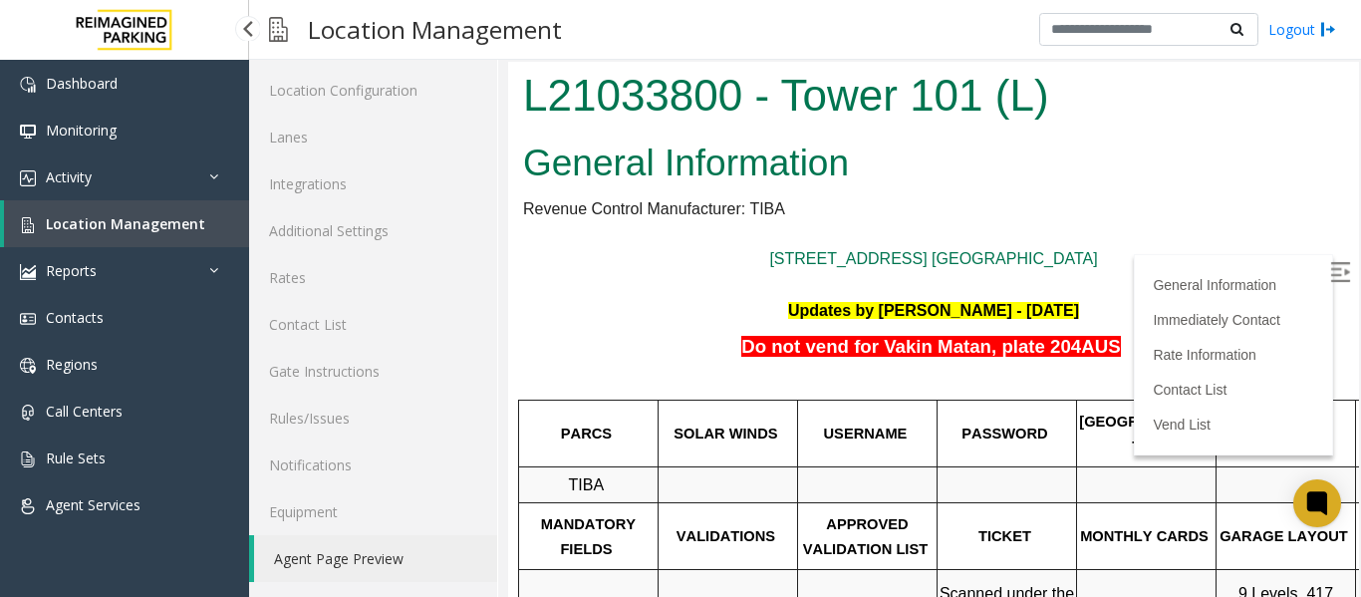
click at [139, 213] on link "Location Management" at bounding box center [126, 223] width 245 height 47
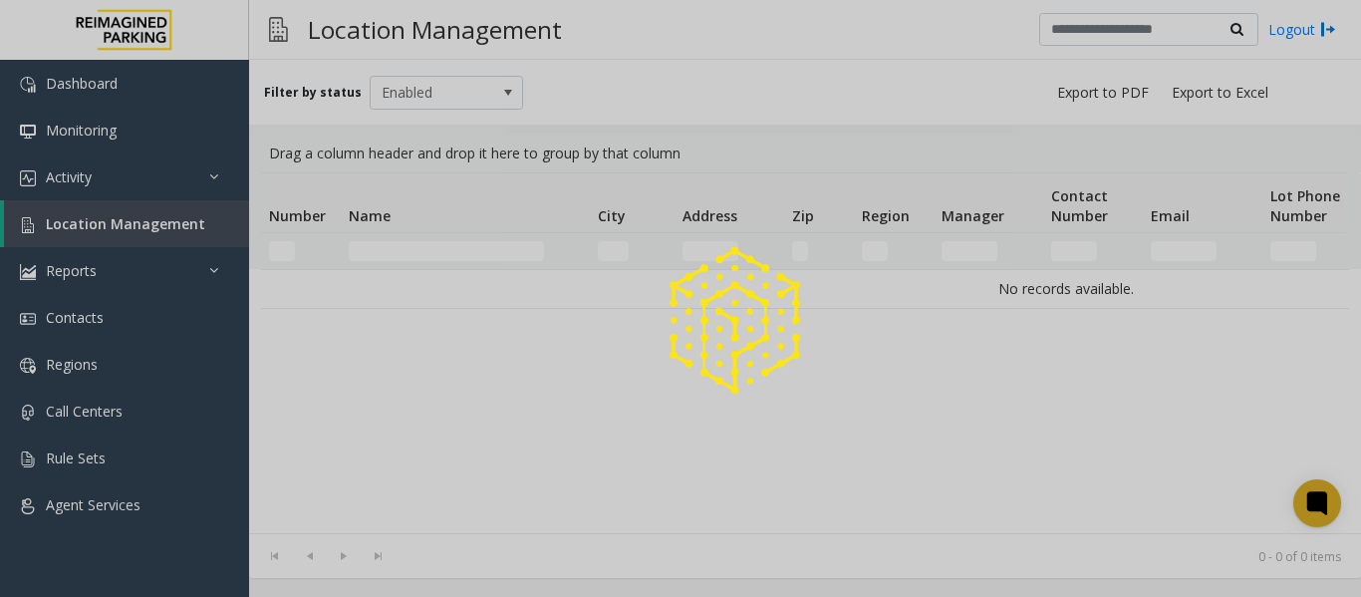
click at [400, 253] on div at bounding box center [680, 298] width 1361 height 597
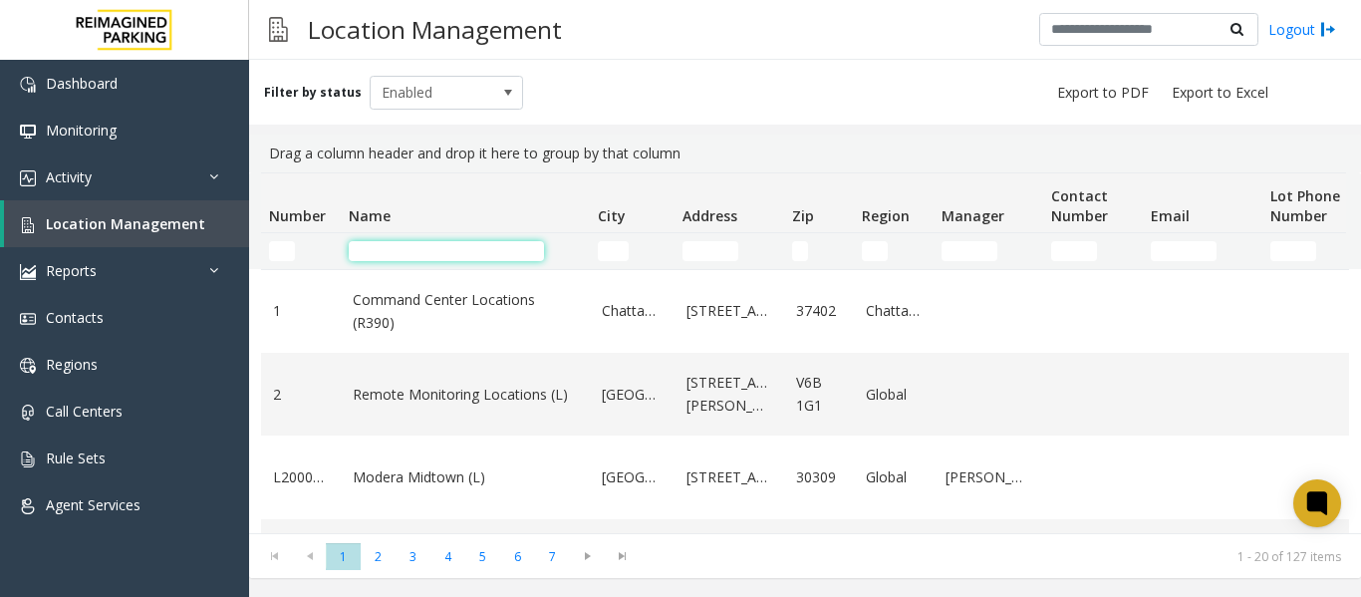
click at [400, 253] on input "Name Filter" at bounding box center [446, 251] width 195 height 20
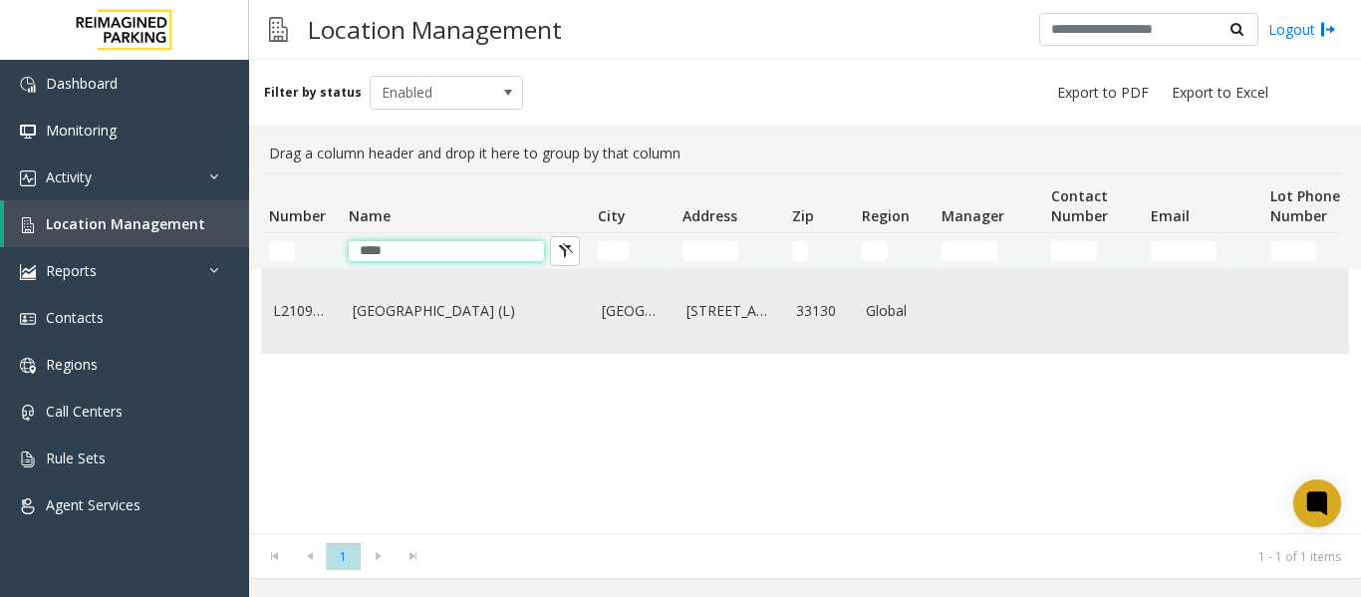
type input "****"
click at [412, 320] on link "Brickell City Centre (L)" at bounding box center [465, 311] width 225 height 22
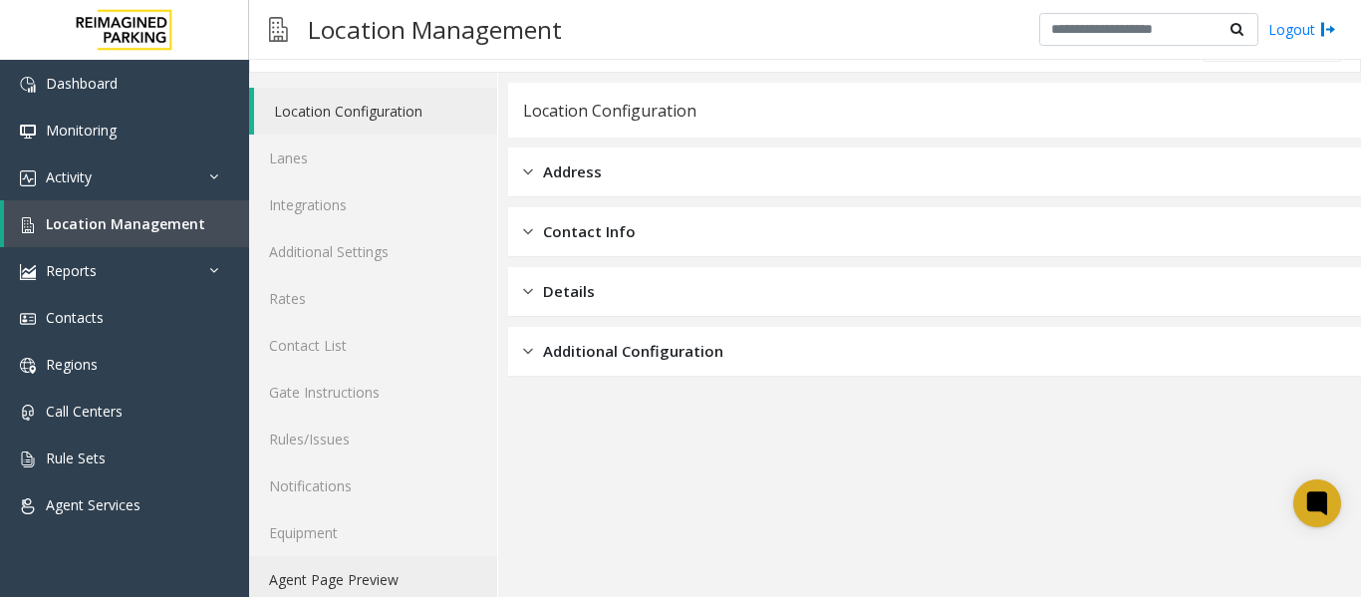
scroll to position [60, 0]
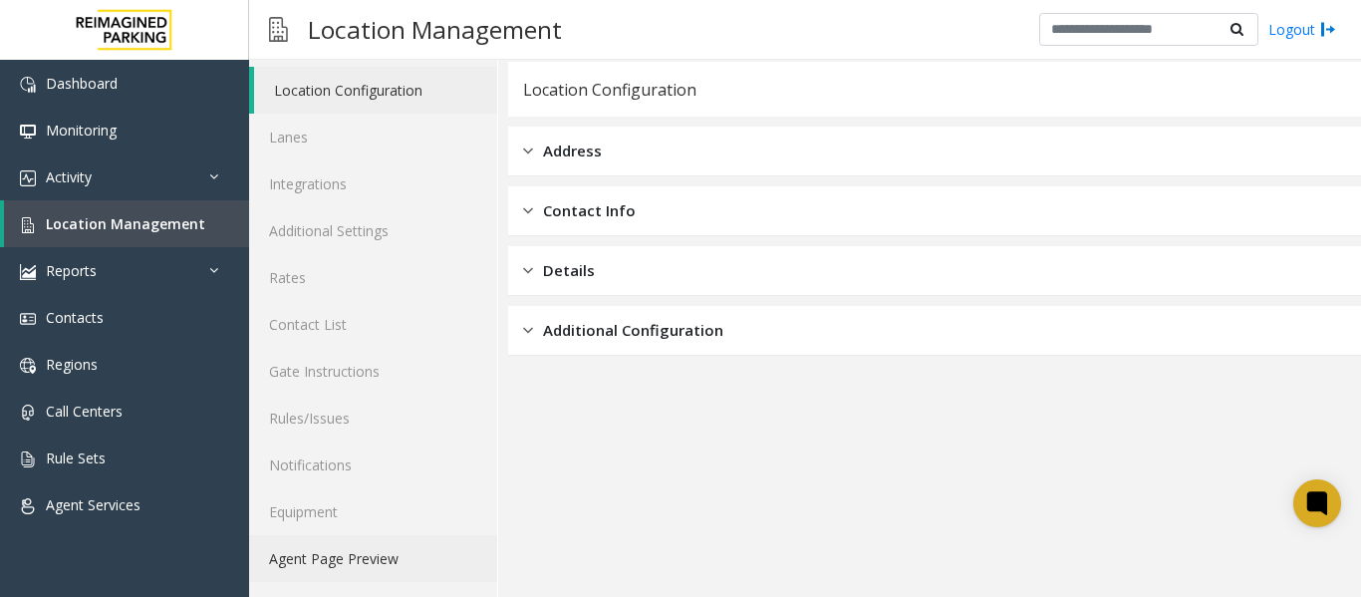
click at [354, 557] on link "Agent Page Preview" at bounding box center [373, 558] width 248 height 47
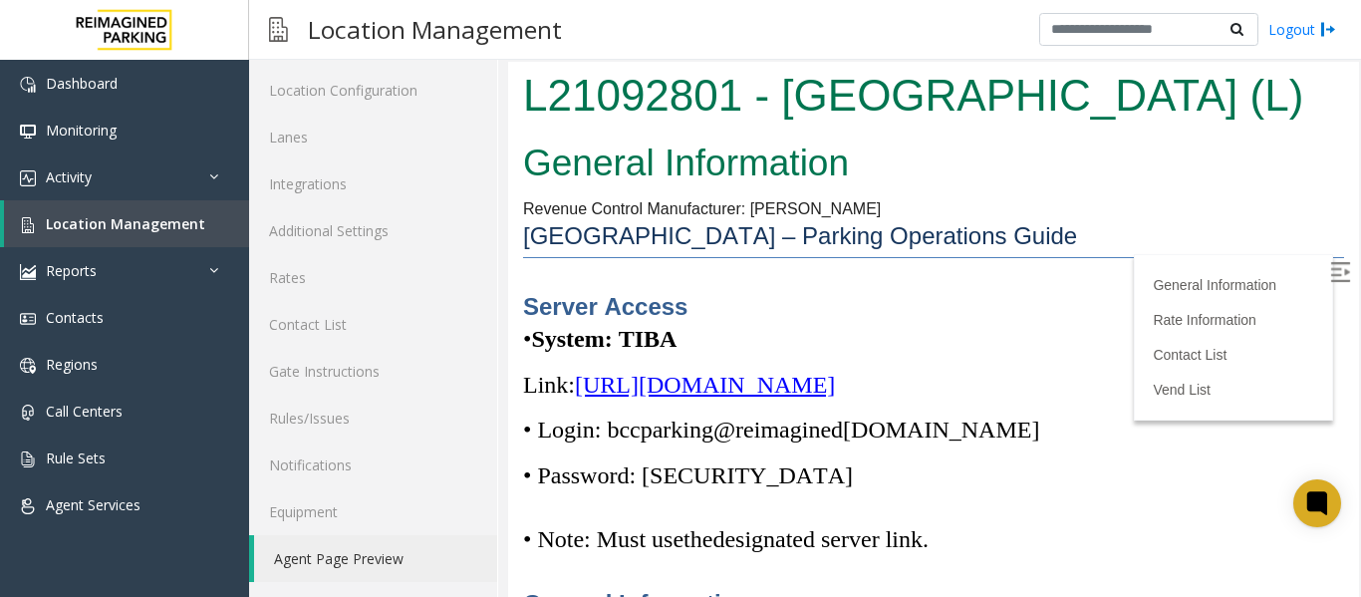
scroll to position [100, 0]
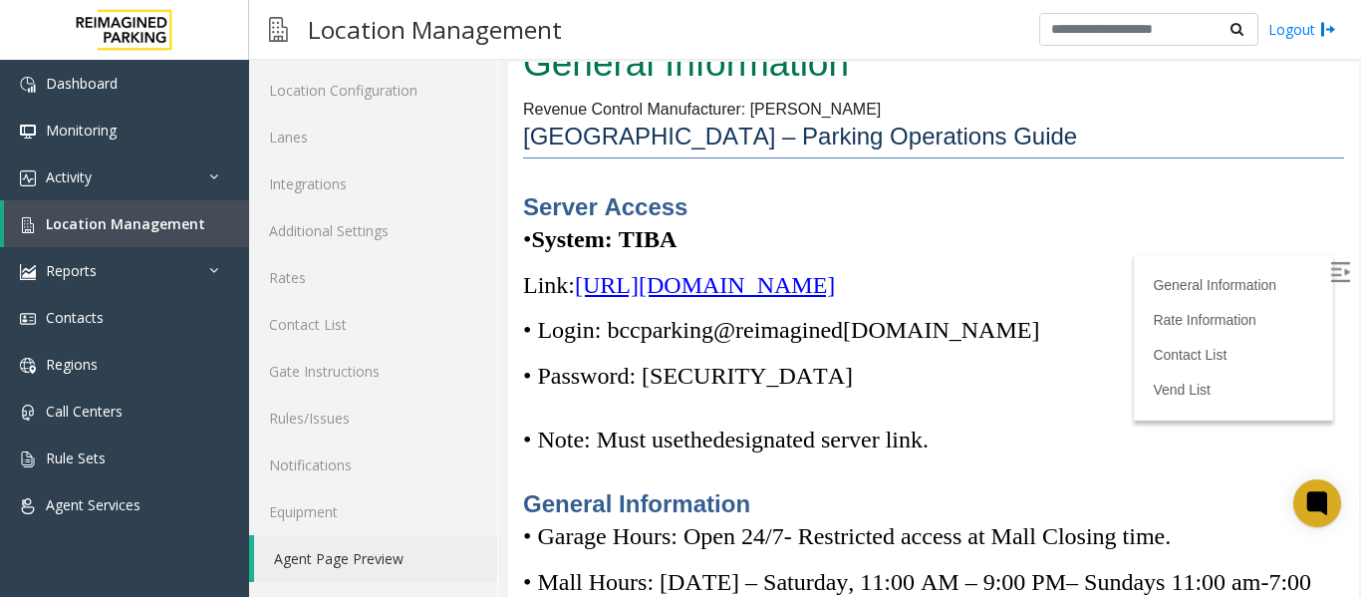
click at [835, 295] on span "https://spark-cloud.tibaparking.net/reimaginedparking/account/login" at bounding box center [705, 285] width 260 height 26
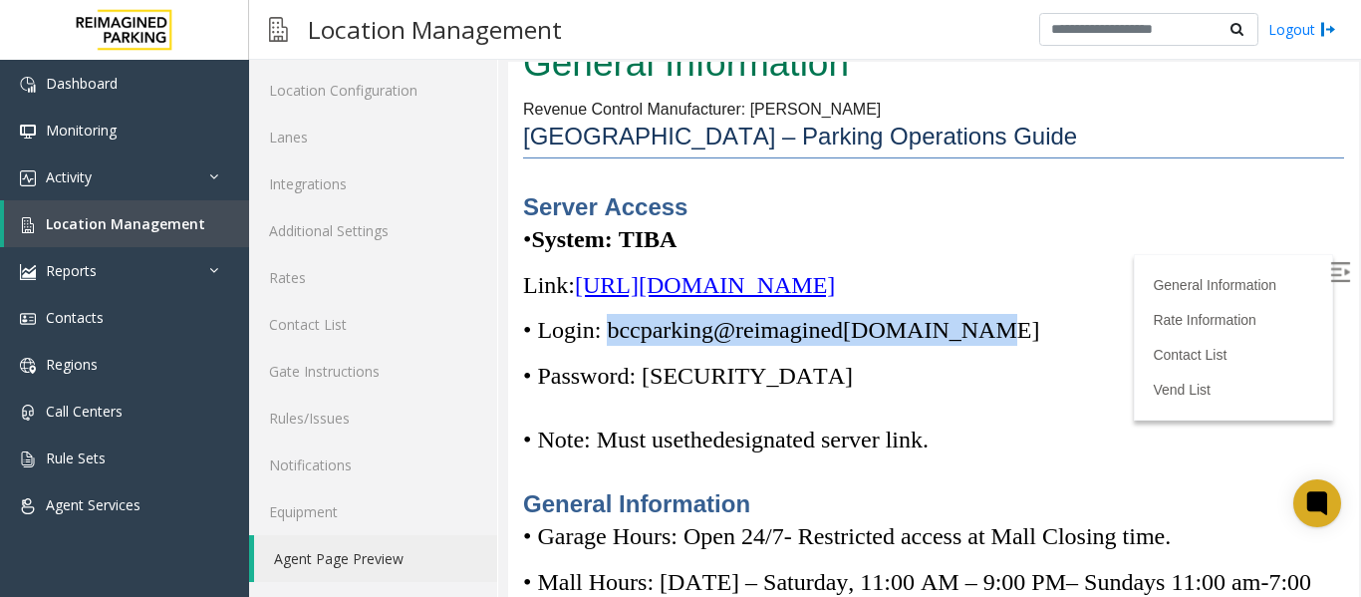
drag, startPoint x: 988, startPoint y: 333, endPoint x: 612, endPoint y: 342, distance: 375.8
click at [612, 342] on p "• Login: bccparking@re imagined parking.com" at bounding box center [933, 330] width 821 height 32
copy span "bccparking@re imagined parking.com"
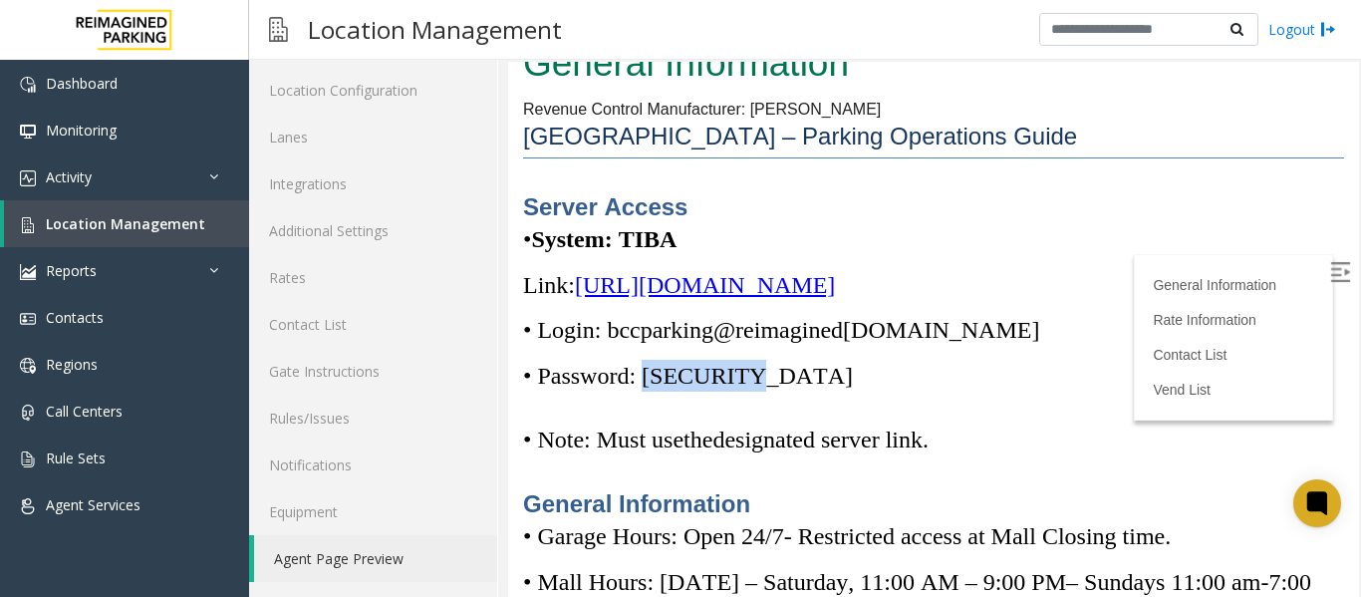
drag, startPoint x: 750, startPoint y: 377, endPoint x: 655, endPoint y: 382, distance: 95.8
click at [655, 382] on p "• Password: Parking1!" at bounding box center [933, 376] width 821 height 32
copy span "Parking1!"
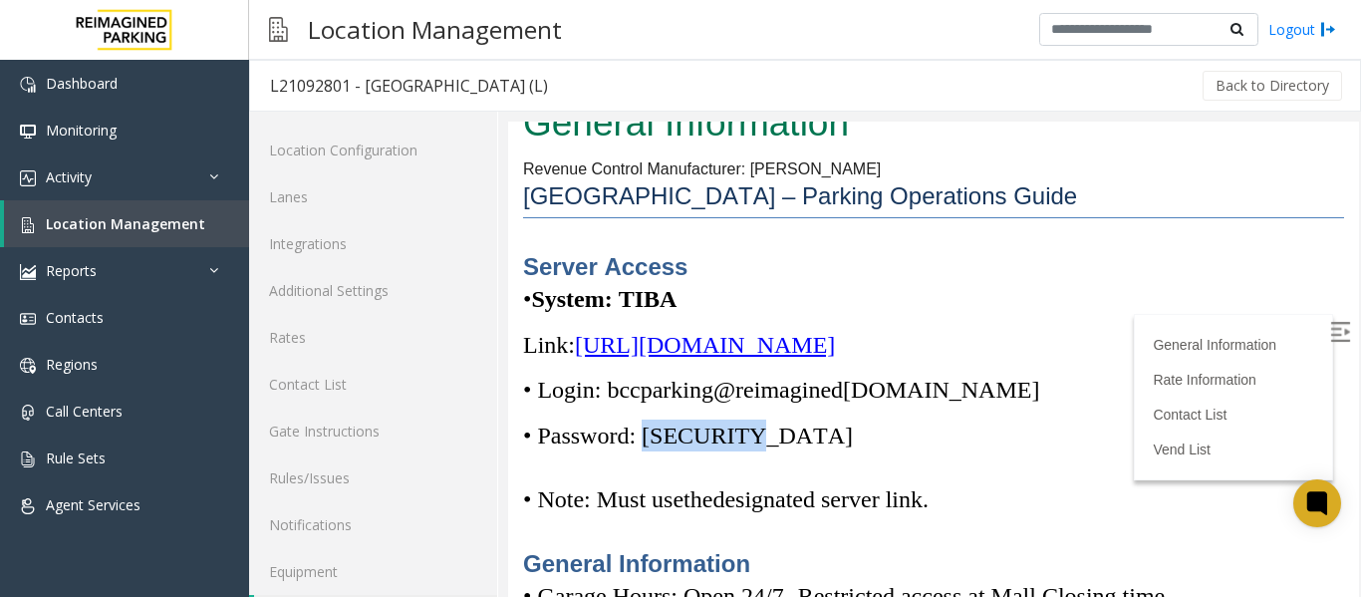
scroll to position [60, 0]
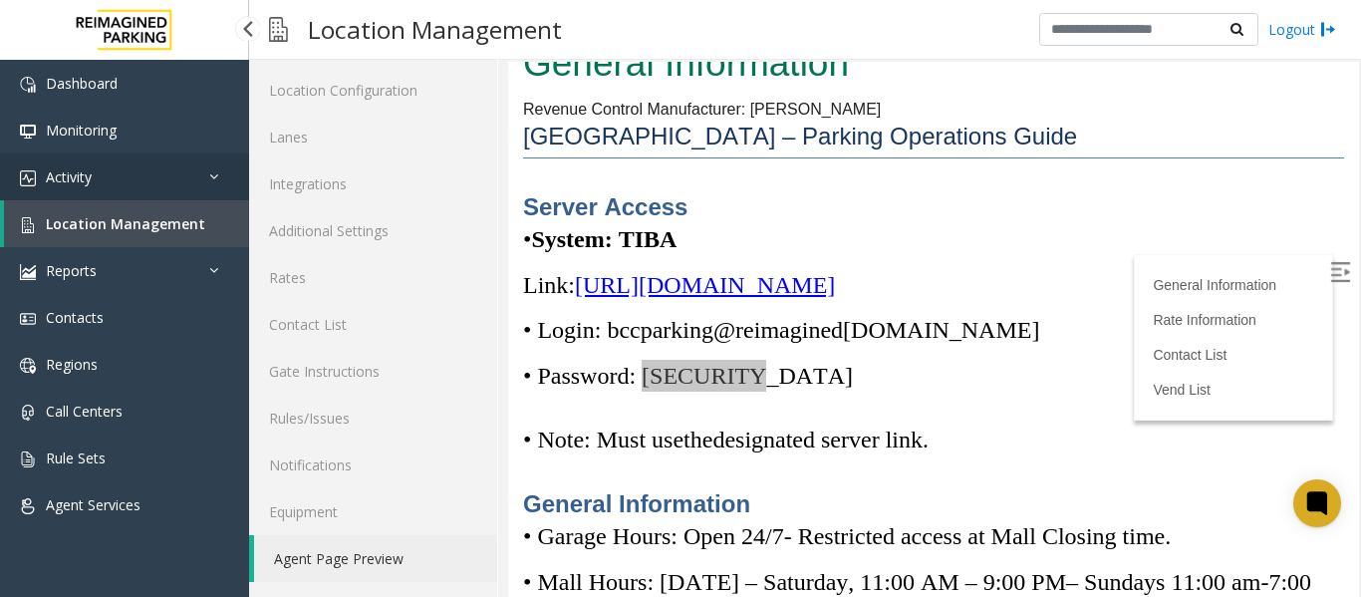
click at [103, 175] on link "Activity" at bounding box center [124, 176] width 249 height 47
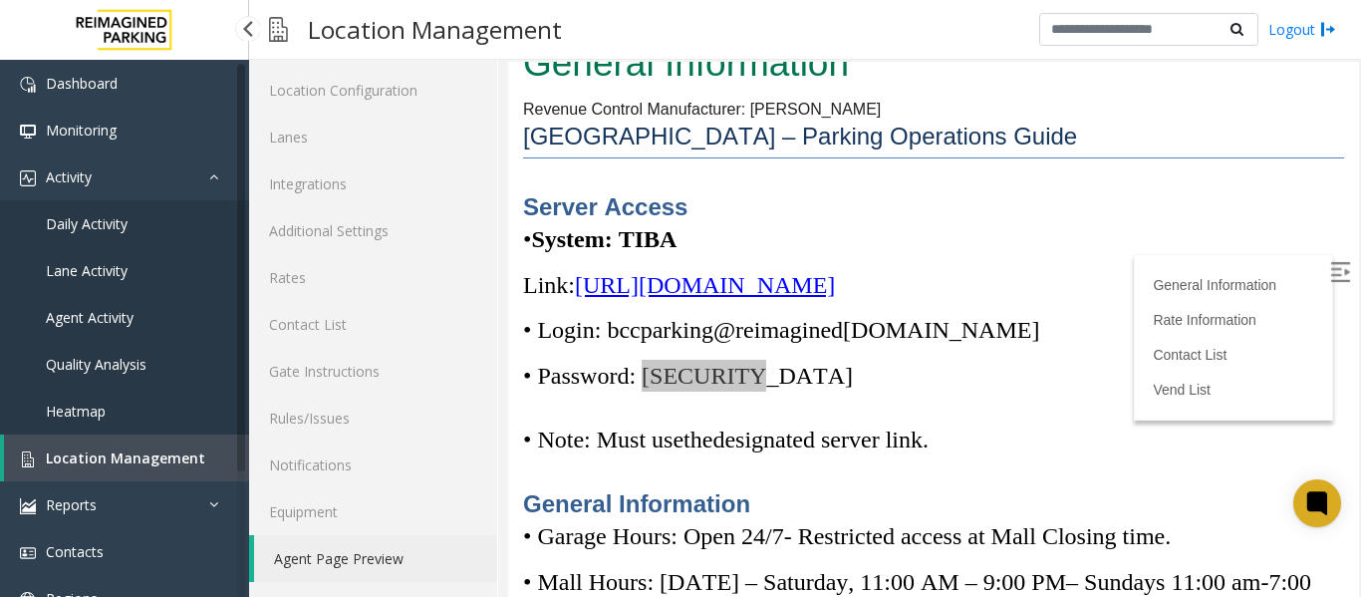
click at [86, 224] on span "Daily Activity" at bounding box center [87, 223] width 82 height 19
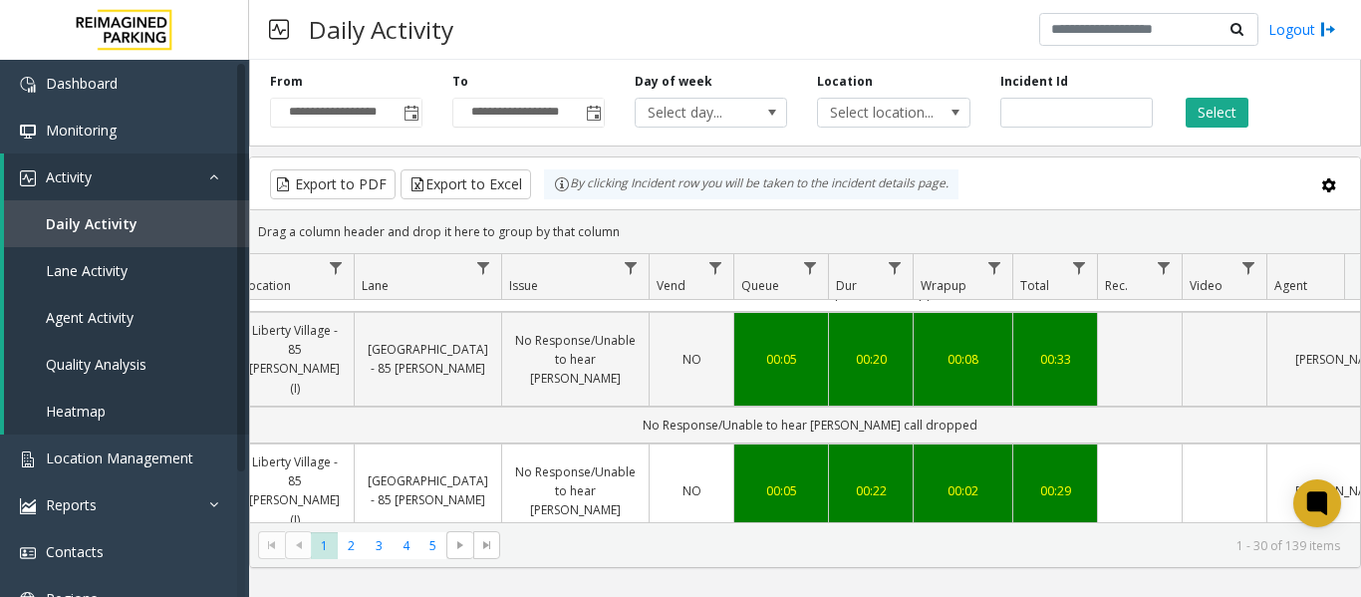
scroll to position [0, 734]
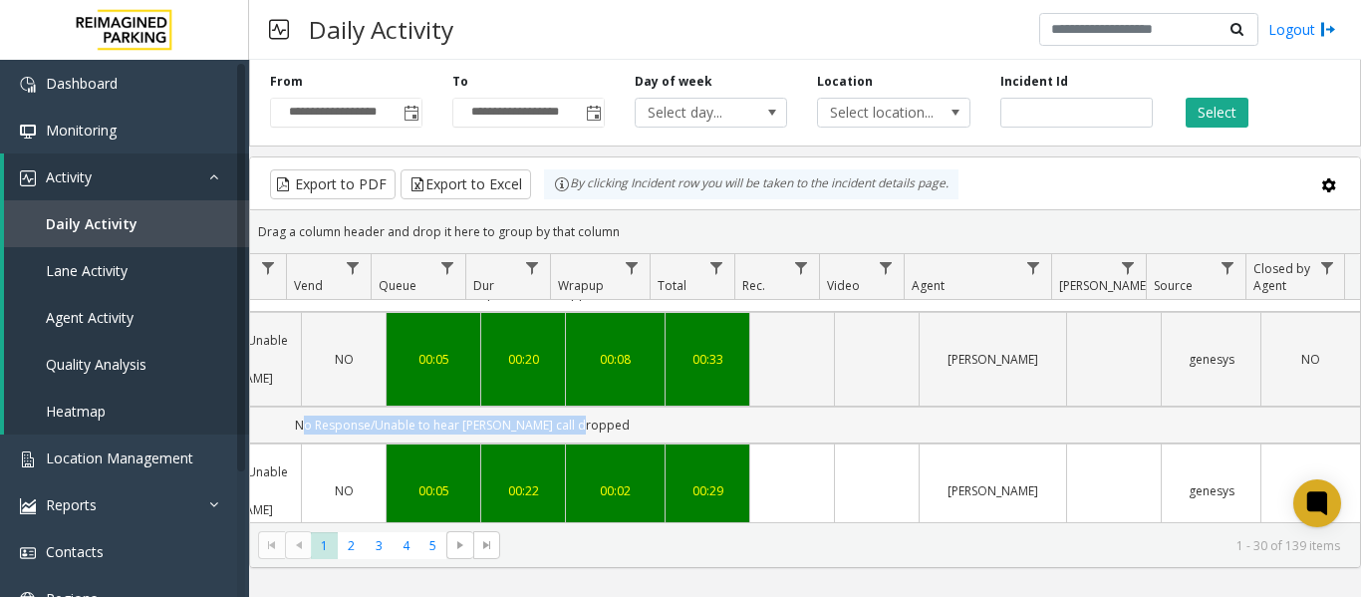
drag, startPoint x: 943, startPoint y: 388, endPoint x: 1138, endPoint y: 391, distance: 195.4
click at [1138, 407] on td "No Response/Unable to hear parker call dropped" at bounding box center [461, 425] width 1797 height 37
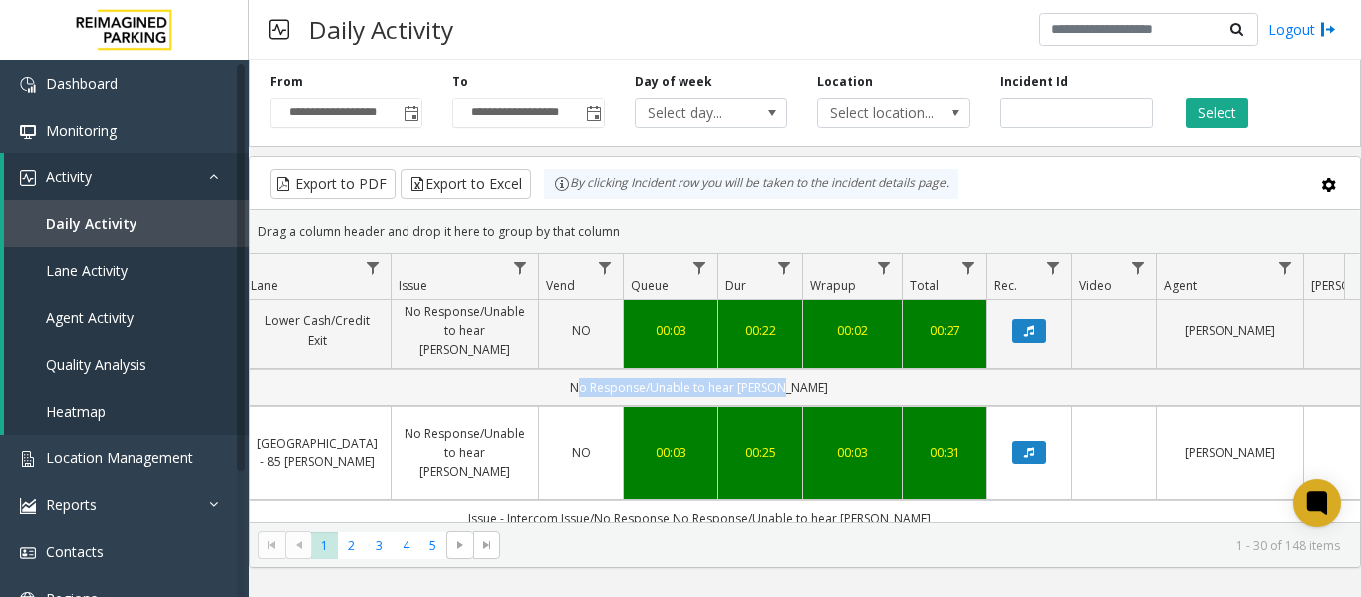
scroll to position [0, 476]
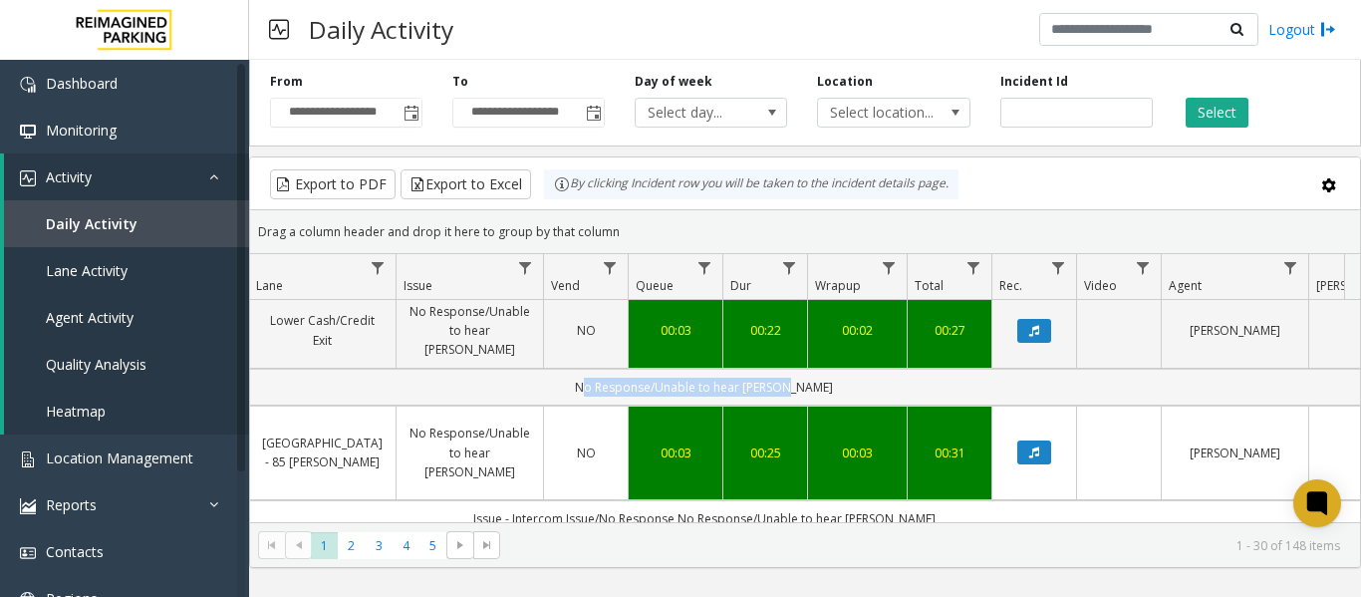
drag, startPoint x: 731, startPoint y: 383, endPoint x: 373, endPoint y: 394, distance: 358.0
click at [373, 394] on td "No Response/Unable to hear parker" at bounding box center [704, 387] width 1797 height 37
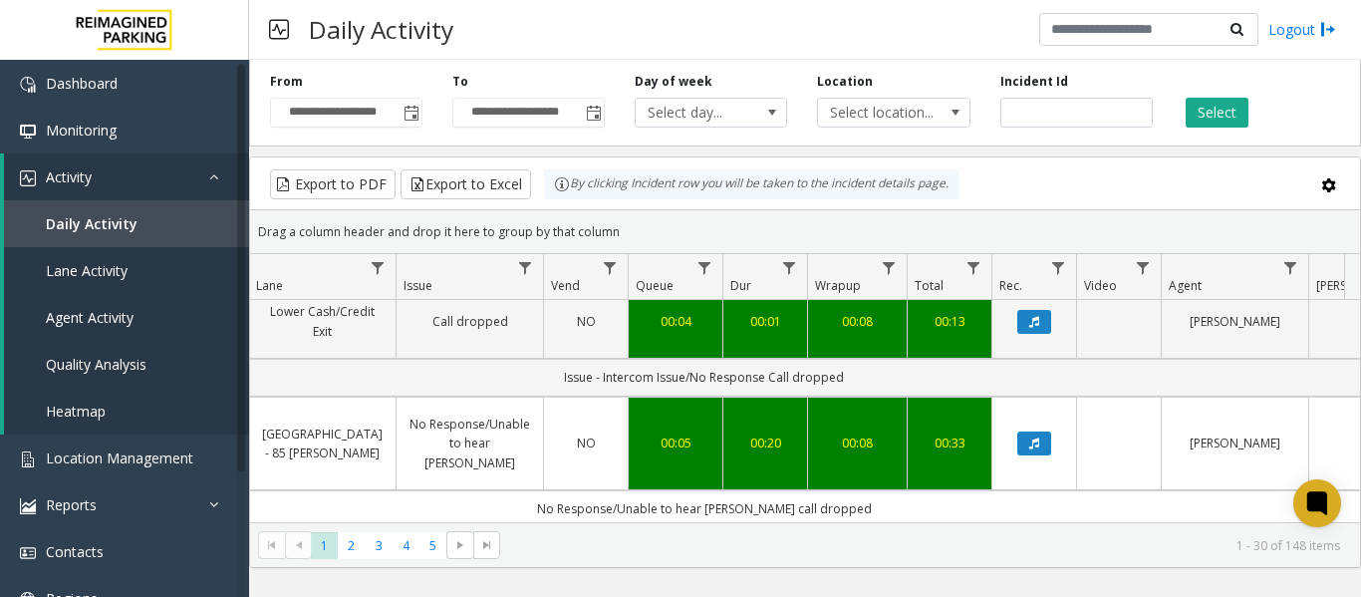
scroll to position [997, 476]
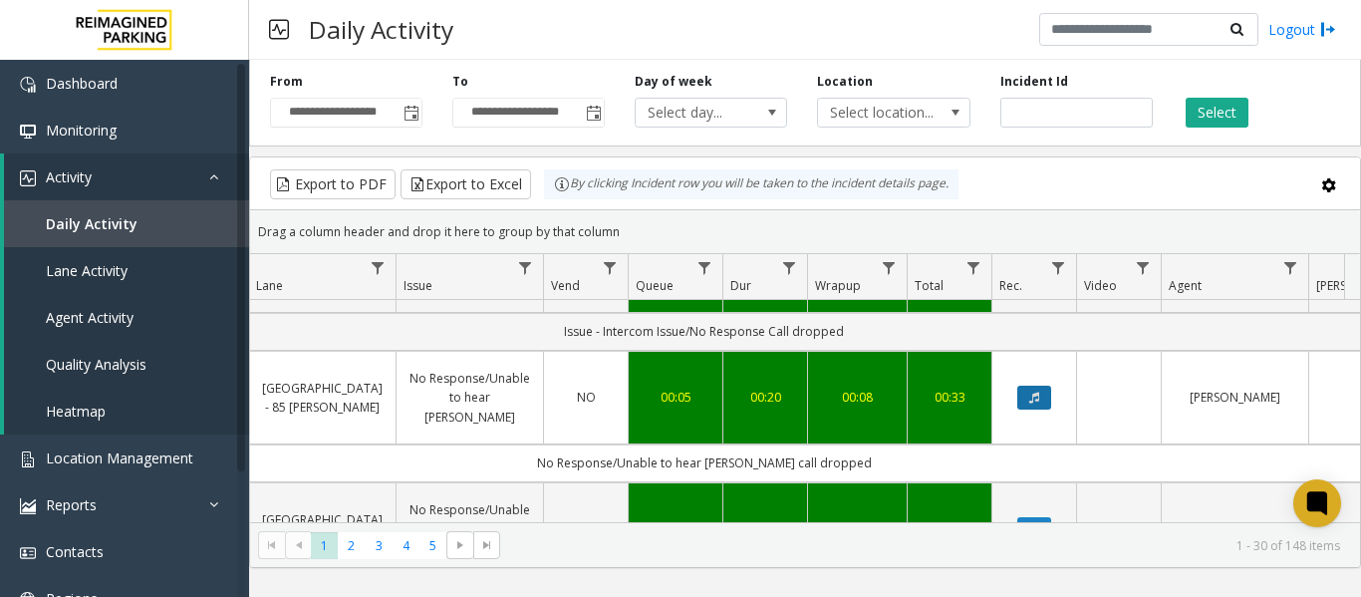
click at [1021, 386] on button "Data table" at bounding box center [1035, 398] width 34 height 24
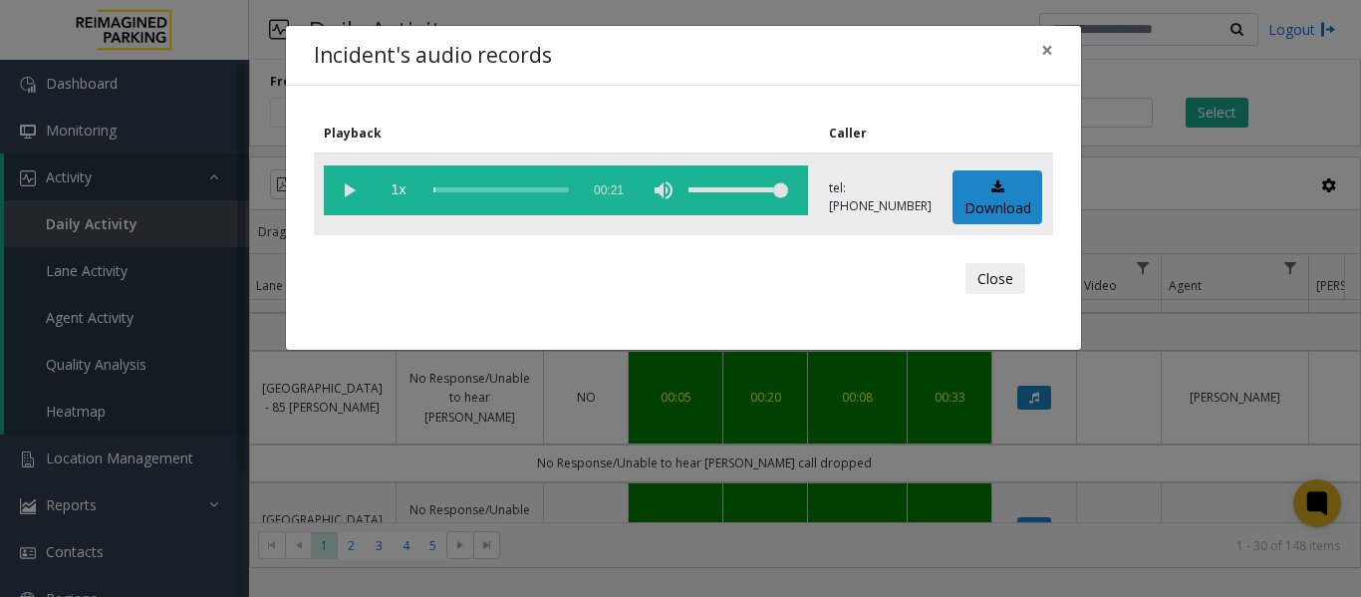
click at [357, 187] on vg-play-pause at bounding box center [349, 190] width 50 height 50
click at [1043, 56] on span "×" at bounding box center [1047, 50] width 12 height 28
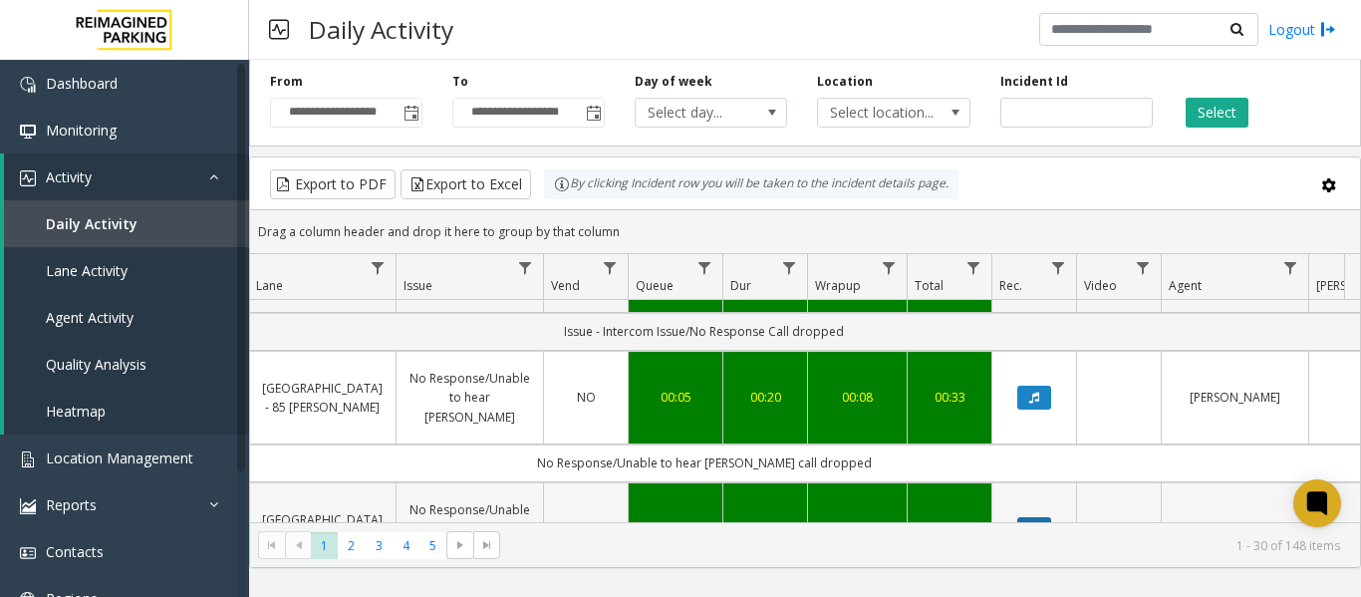
click at [1027, 517] on button "Data table" at bounding box center [1035, 529] width 34 height 24
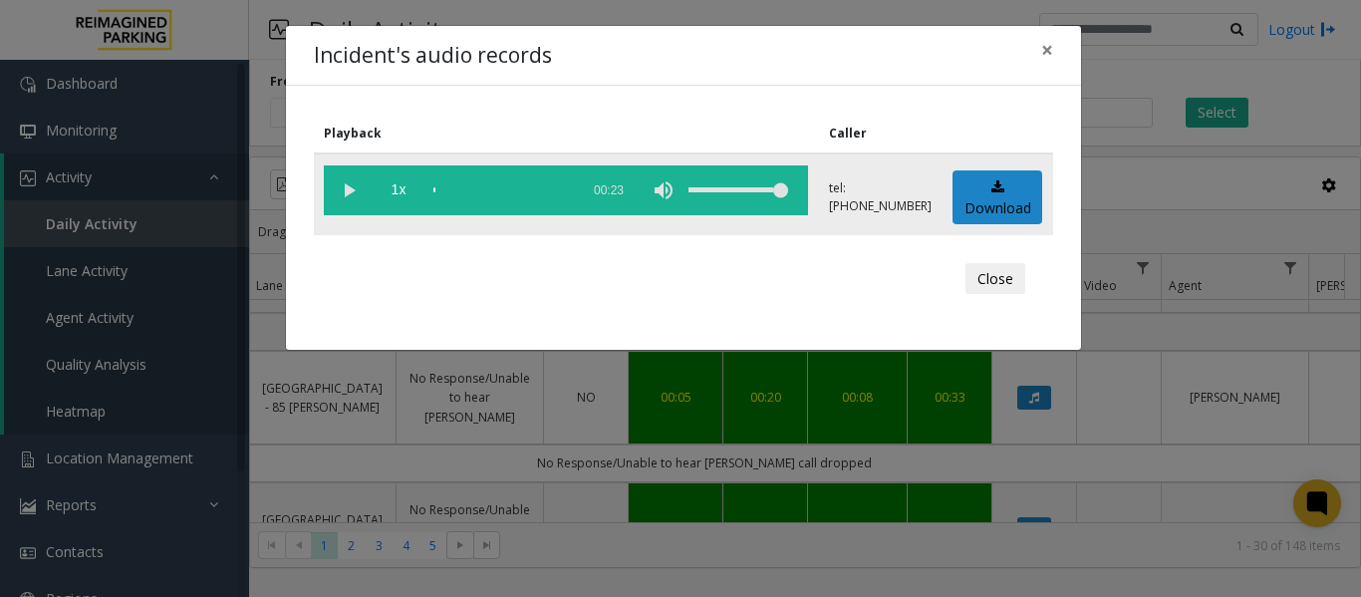
click at [343, 188] on vg-play-pause at bounding box center [349, 190] width 50 height 50
click at [1041, 52] on span "×" at bounding box center [1047, 50] width 12 height 28
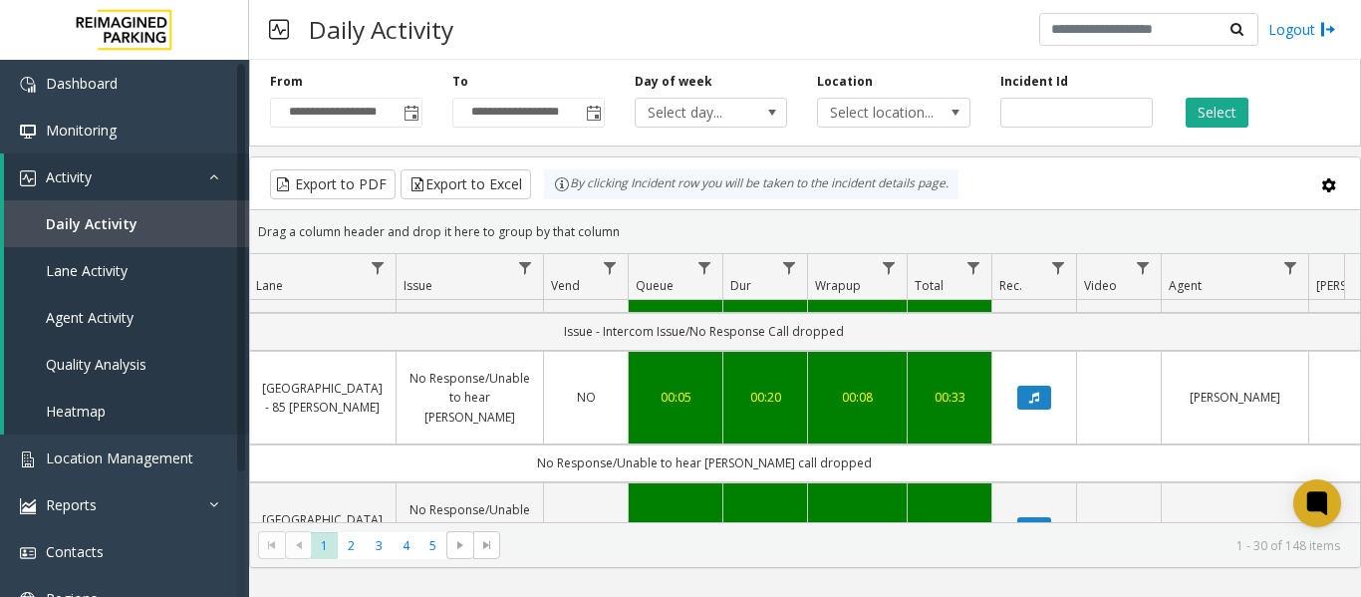
scroll to position [1096, 476]
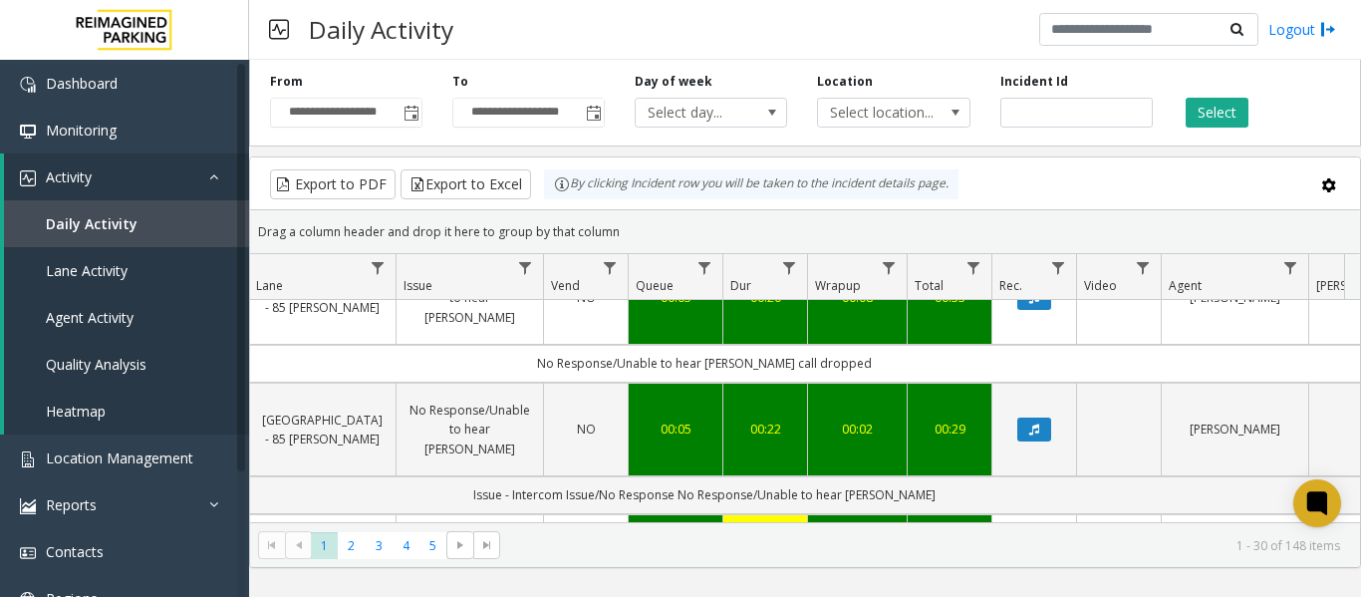
click at [1030, 536] on icon "Data table" at bounding box center [1035, 542] width 10 height 12
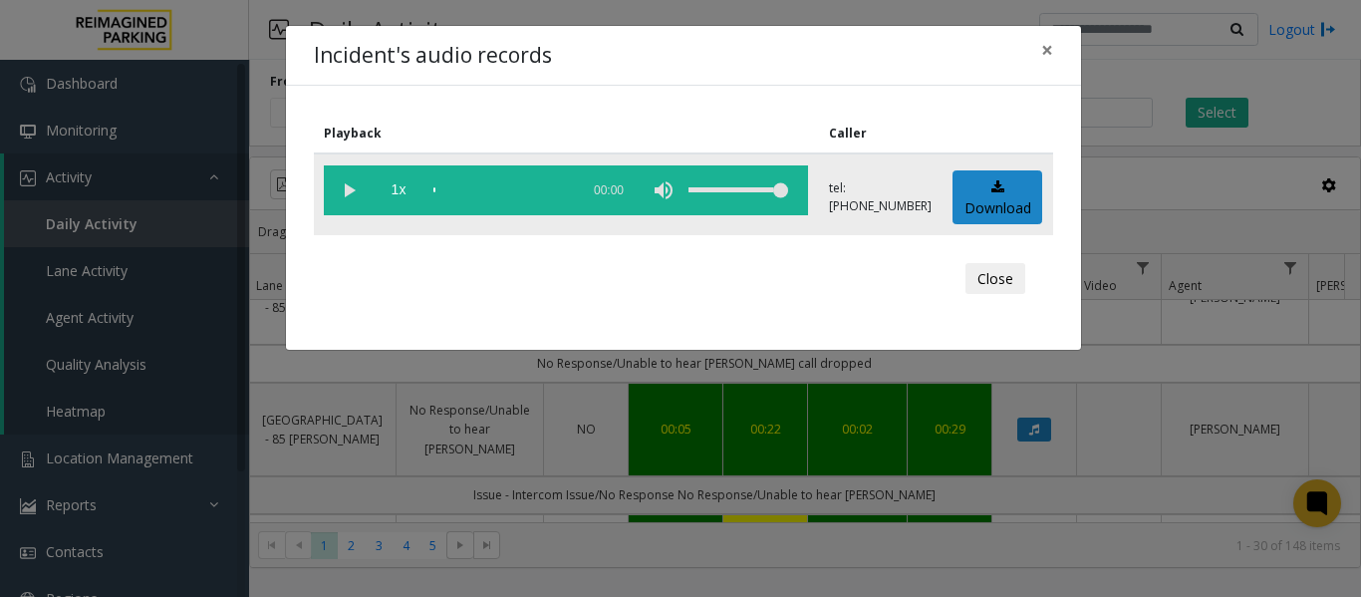
click at [344, 188] on vg-play-pause at bounding box center [349, 190] width 50 height 50
click at [1039, 48] on button "×" at bounding box center [1048, 50] width 40 height 49
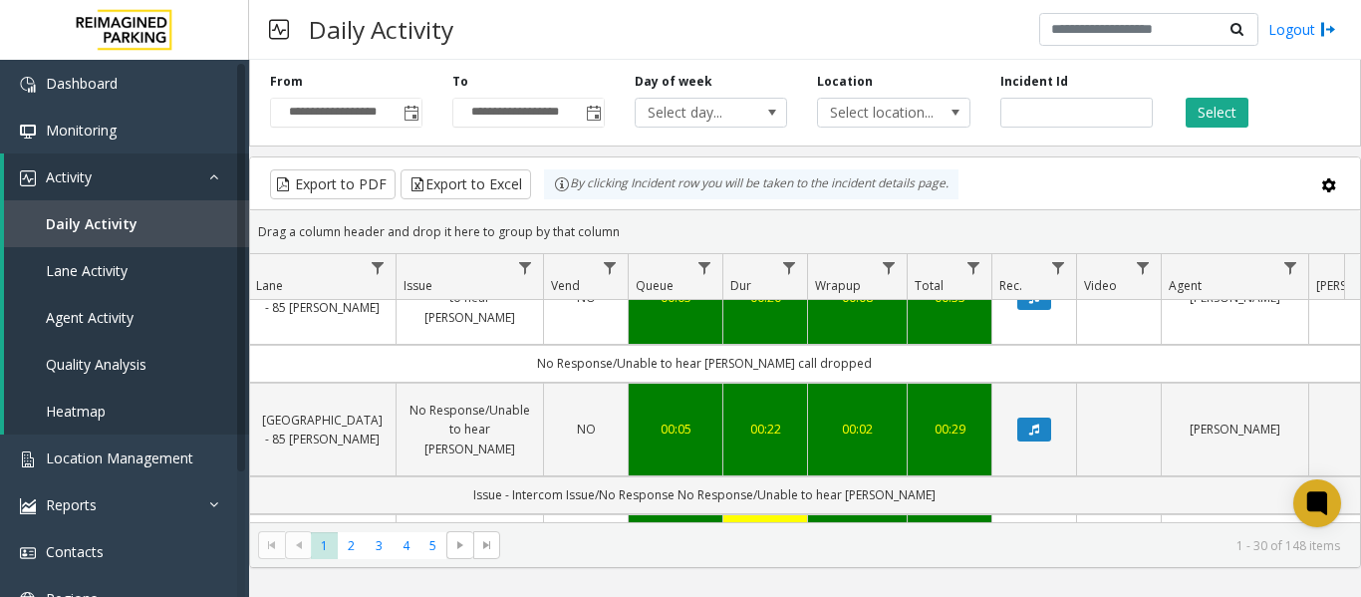
drag, startPoint x: 1238, startPoint y: 149, endPoint x: 1229, endPoint y: 169, distance: 22.8
click at [1238, 149] on div "**********" at bounding box center [805, 310] width 1112 height 516
click at [936, 243] on div "Drag a column header and drop it here to group by that column" at bounding box center [805, 231] width 1110 height 35
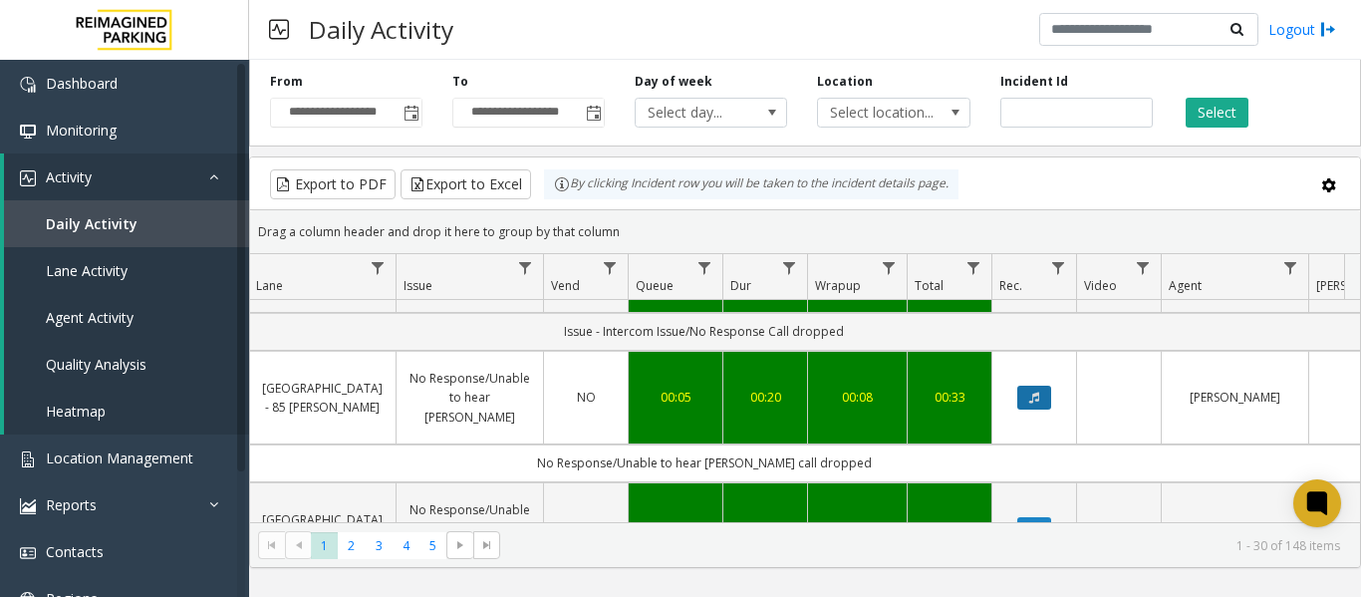
click at [1030, 392] on icon "Data table" at bounding box center [1035, 398] width 10 height 12
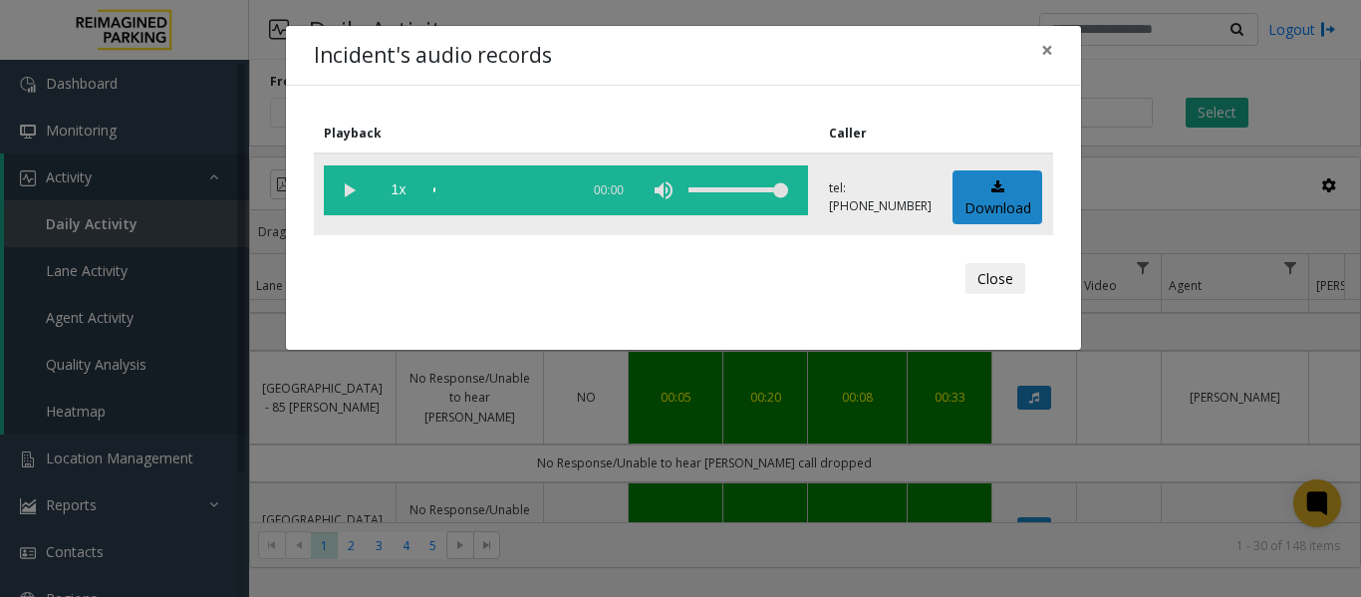
click at [346, 186] on vg-play-pause at bounding box center [349, 190] width 50 height 50
click at [1043, 48] on span "×" at bounding box center [1047, 50] width 12 height 28
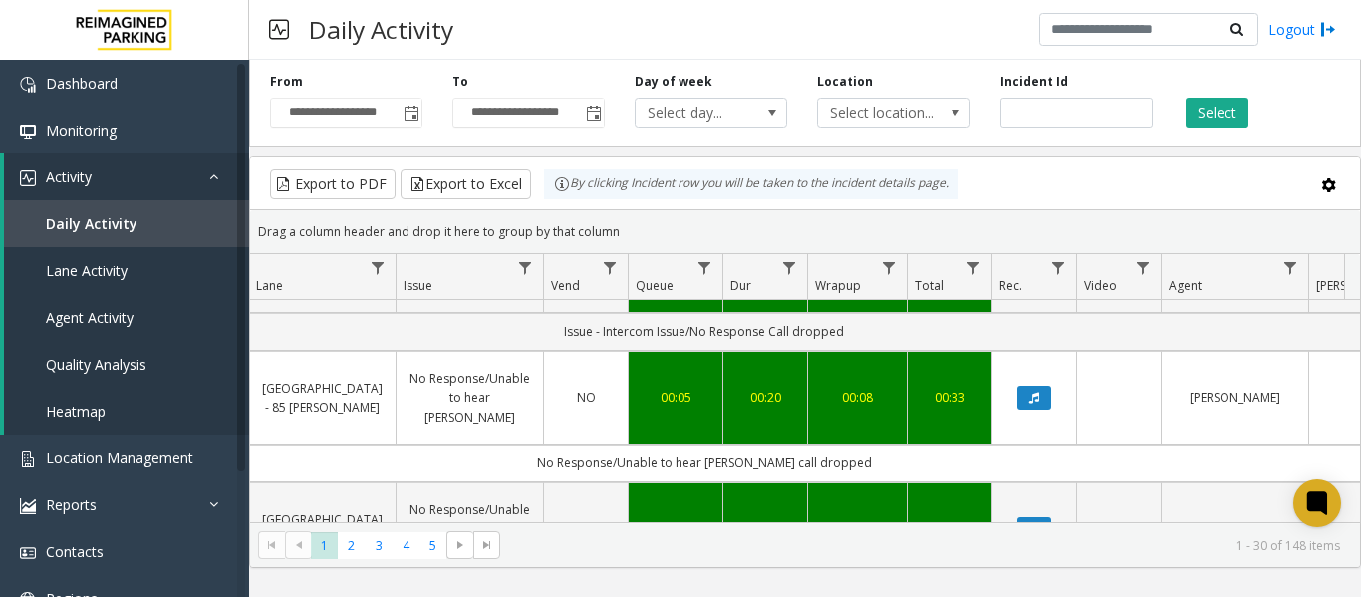
click at [1093, 155] on div "**********" at bounding box center [805, 310] width 1112 height 516
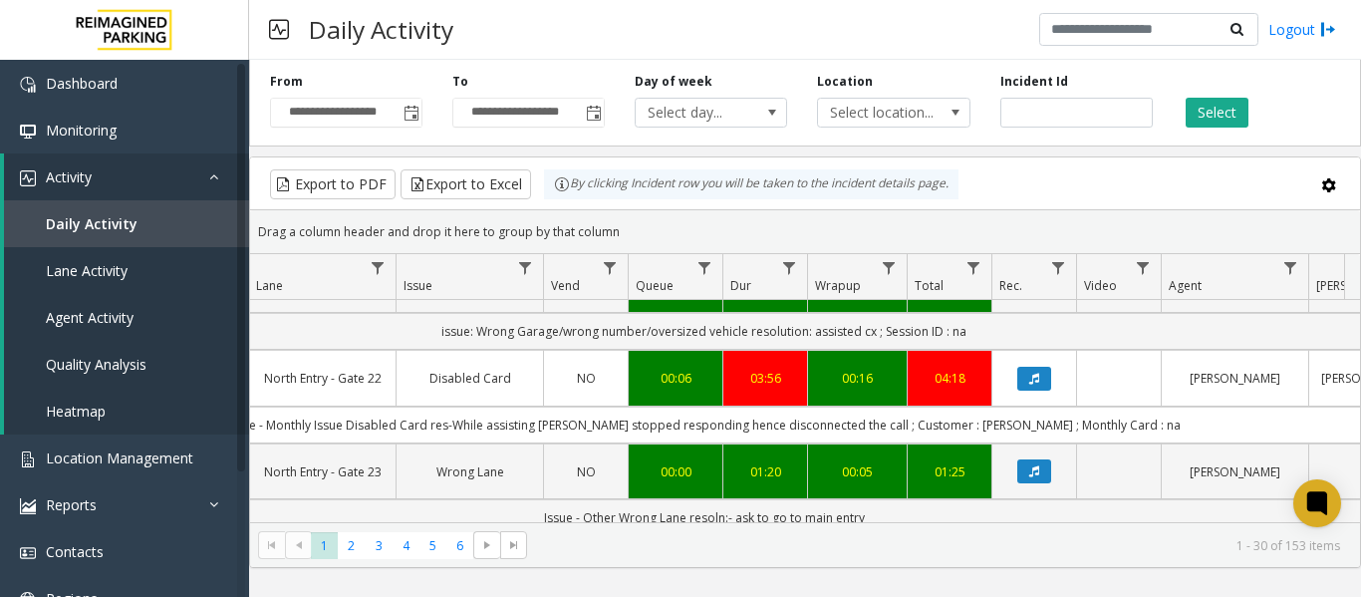
scroll to position [0, 476]
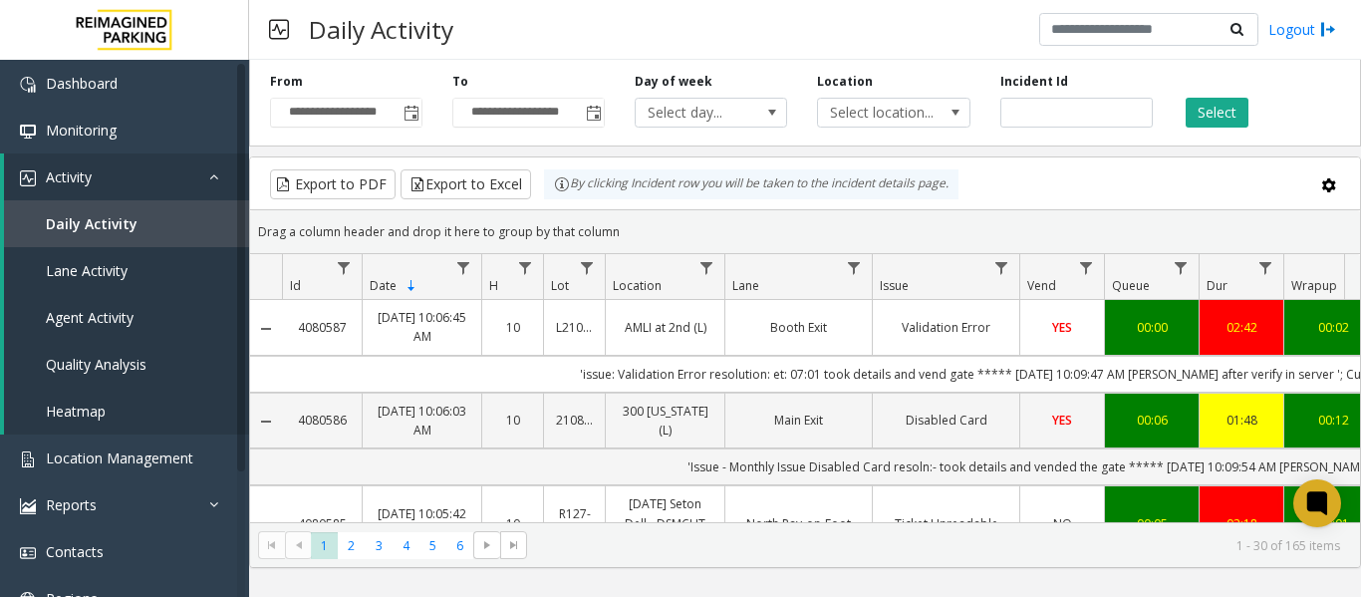
scroll to position [0, 476]
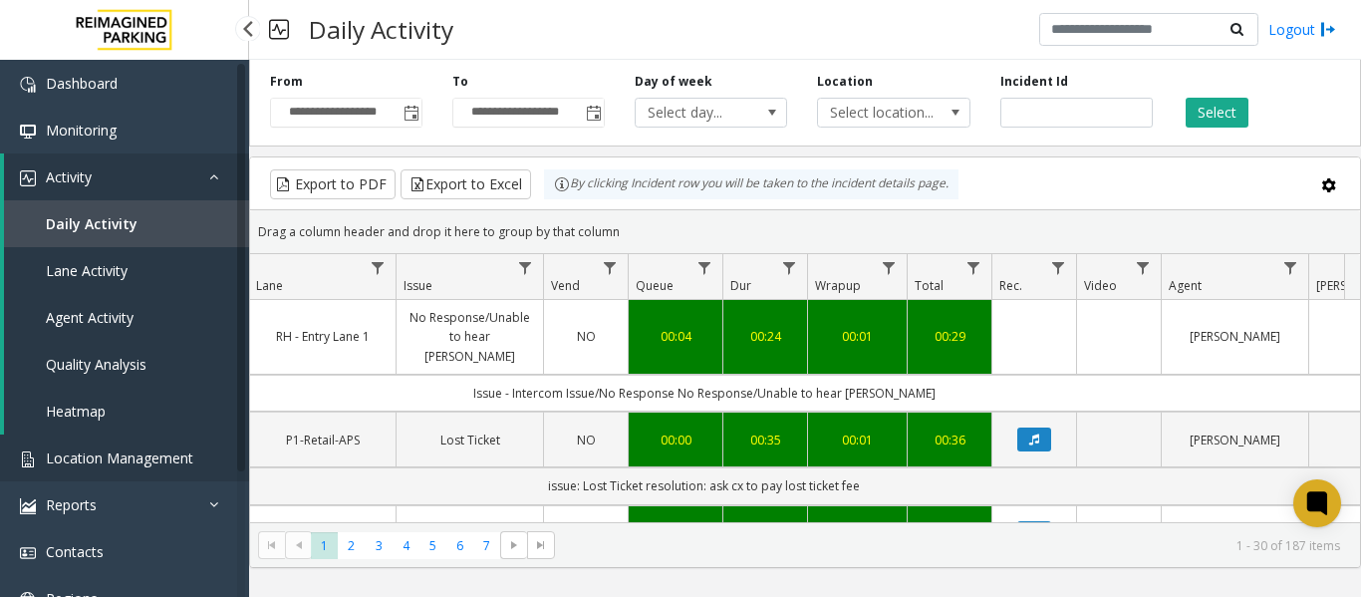
click at [129, 451] on span "Location Management" at bounding box center [120, 457] width 148 height 19
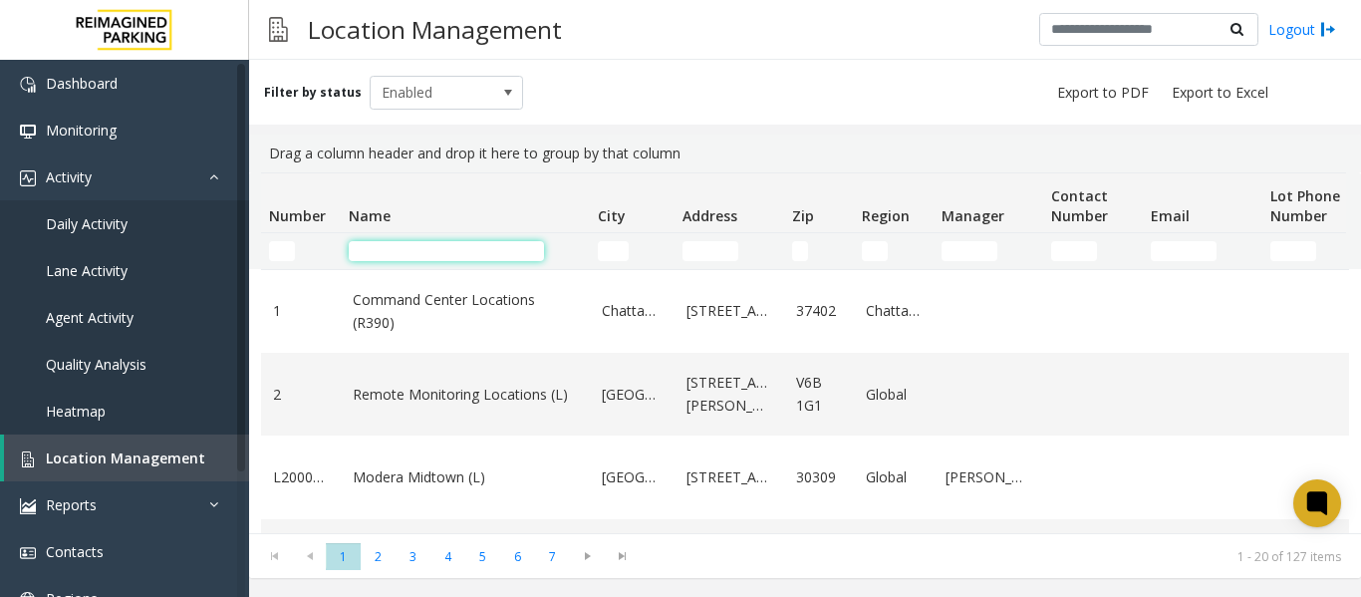
click at [392, 254] on input "Name Filter" at bounding box center [446, 251] width 195 height 20
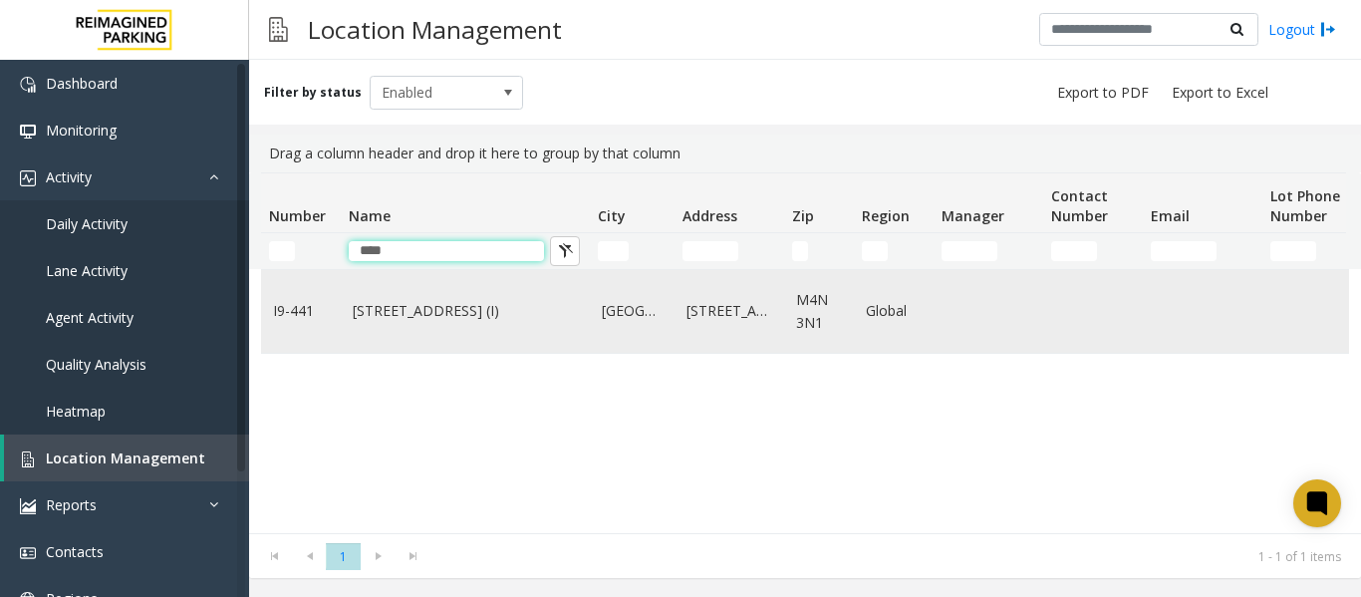
type input "****"
click at [402, 320] on link "3080 Yonge Street (I)" at bounding box center [465, 311] width 225 height 22
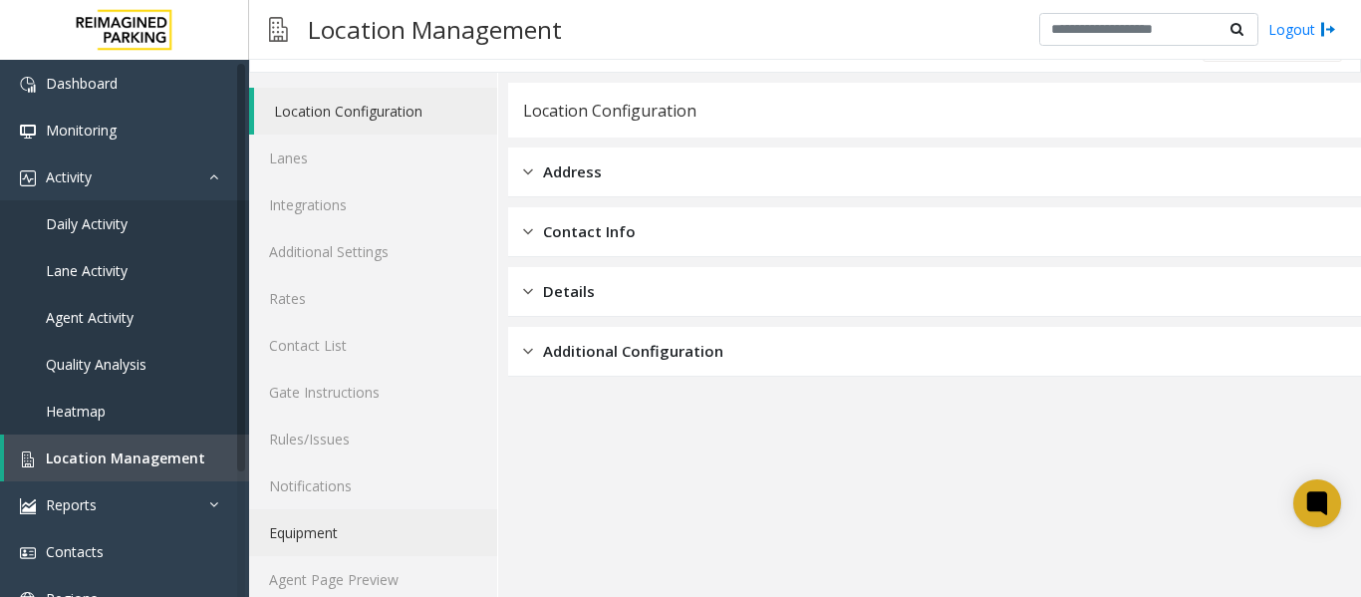
scroll to position [60, 0]
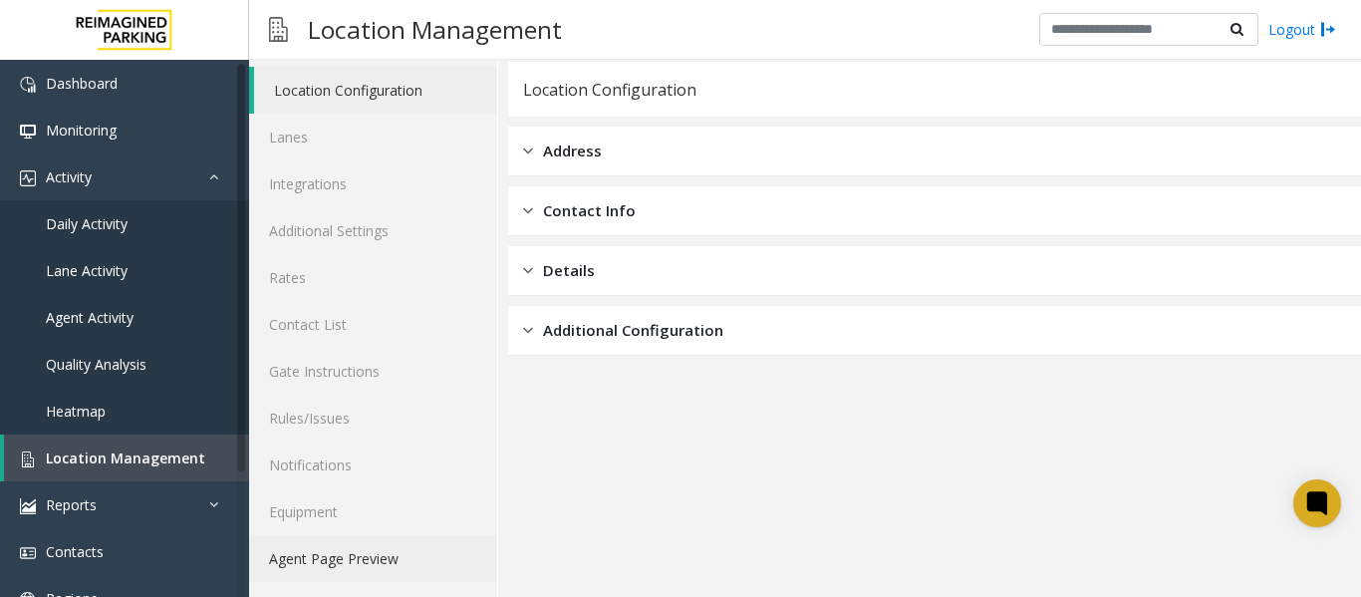
click at [344, 553] on link "Agent Page Preview" at bounding box center [373, 558] width 248 height 47
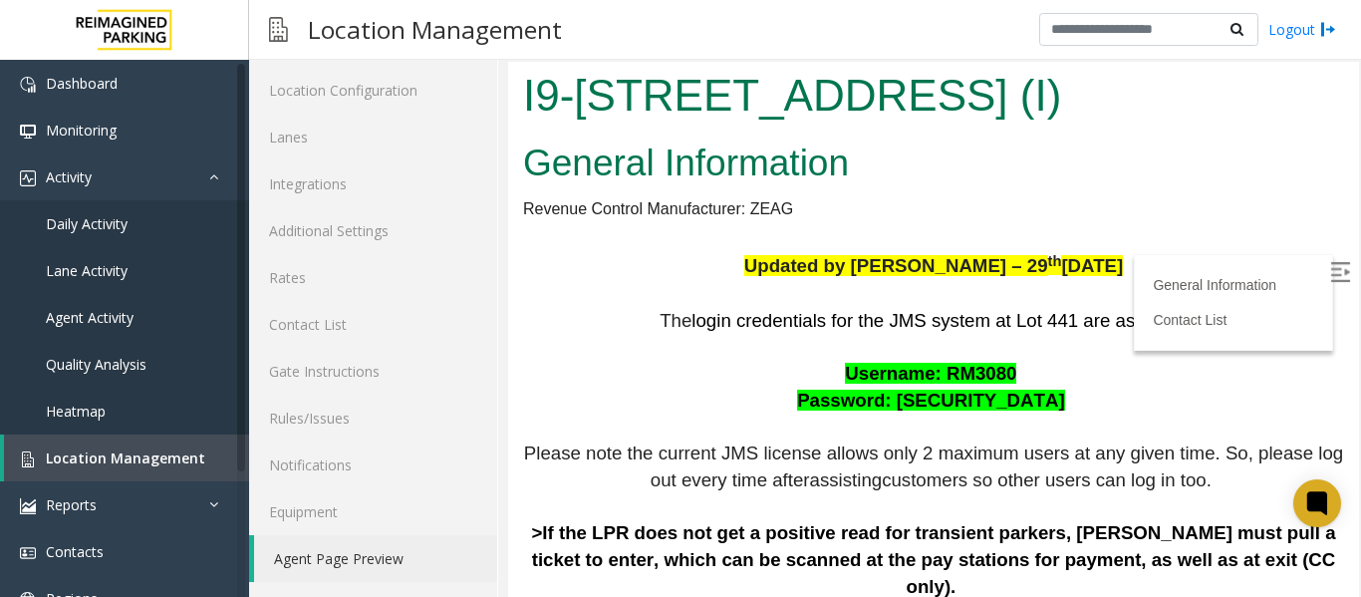
scroll to position [467, 0]
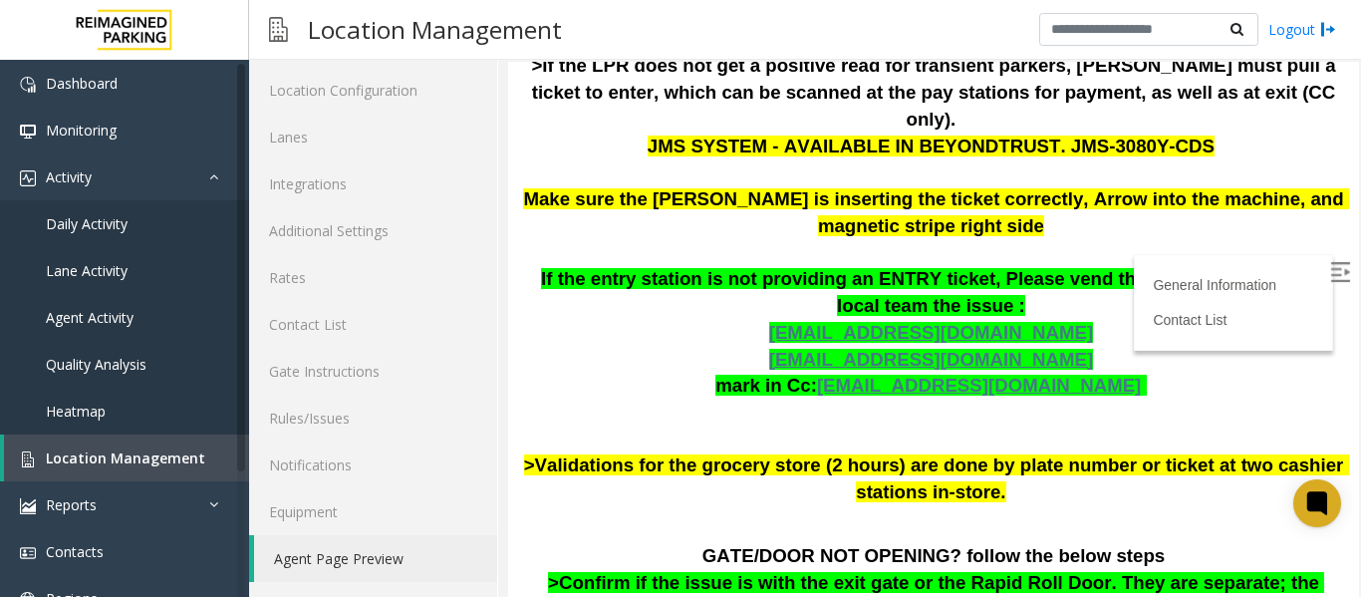
click at [1331, 271] on img at bounding box center [1341, 272] width 20 height 20
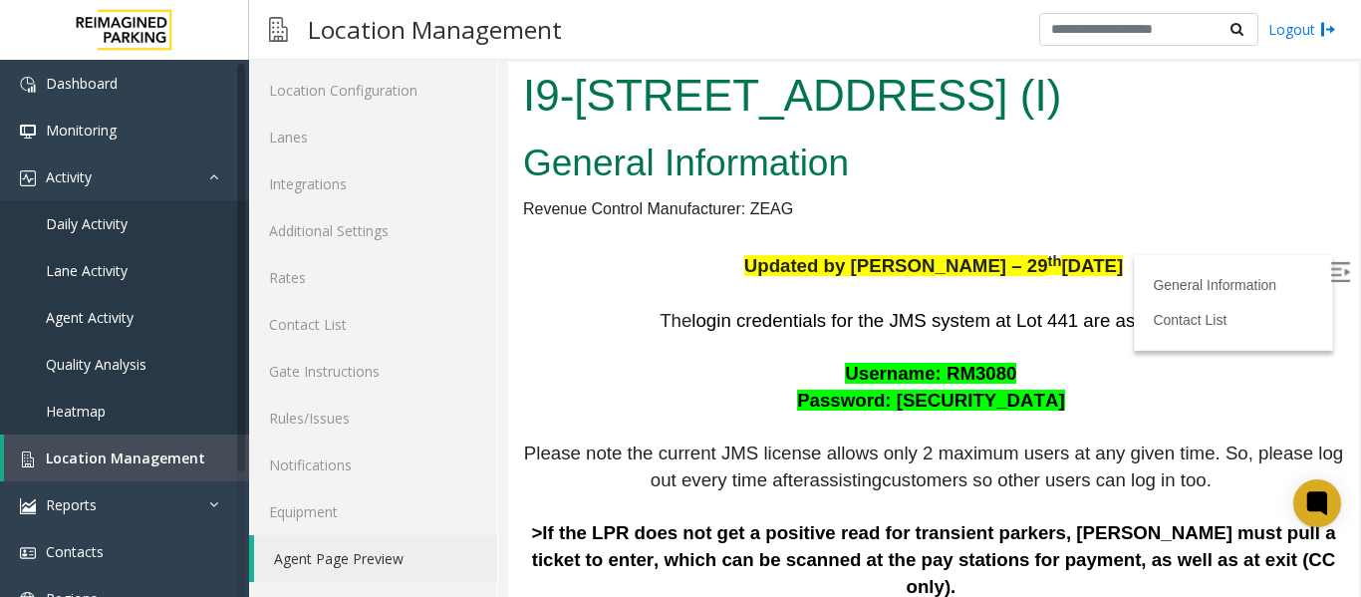
scroll to position [100, 0]
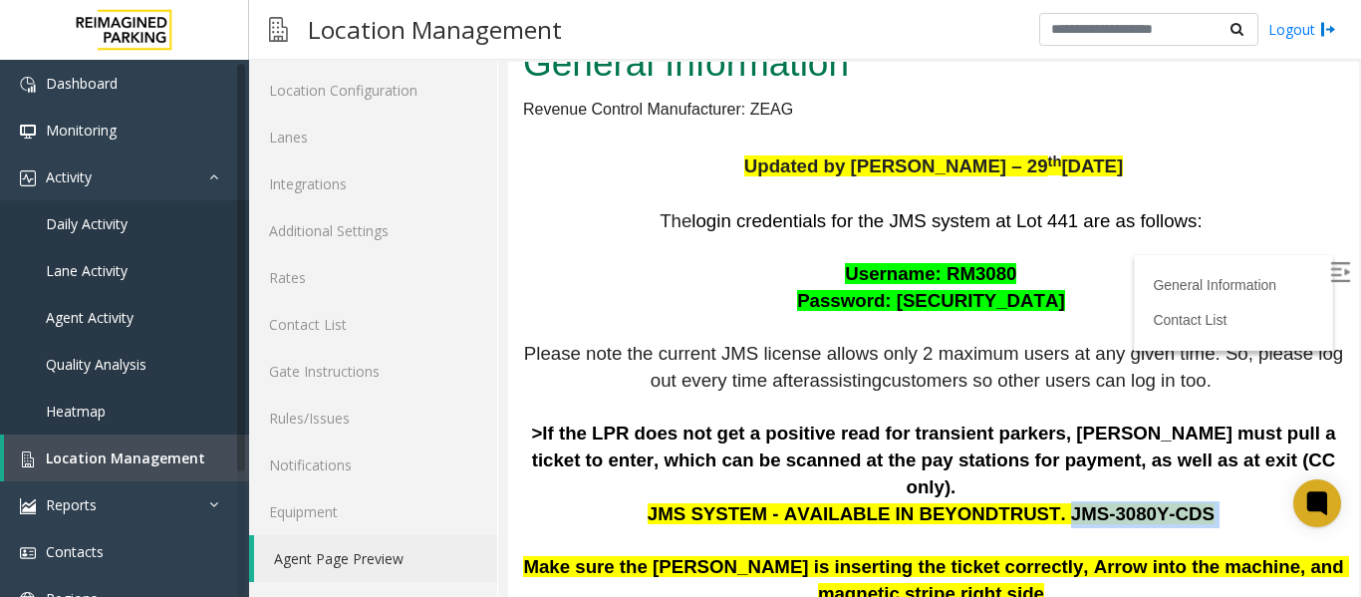
drag, startPoint x: 1160, startPoint y: 490, endPoint x: 1031, endPoint y: 481, distance: 129.9
click at [1031, 481] on p "The login credentials for the JMS system at Lot 441 are as follows: Username: R…" at bounding box center [933, 541] width 821 height 666
copy p "JMS-3080Y-CDS"
click at [954, 280] on span "Username: RM3080" at bounding box center [930, 273] width 171 height 21
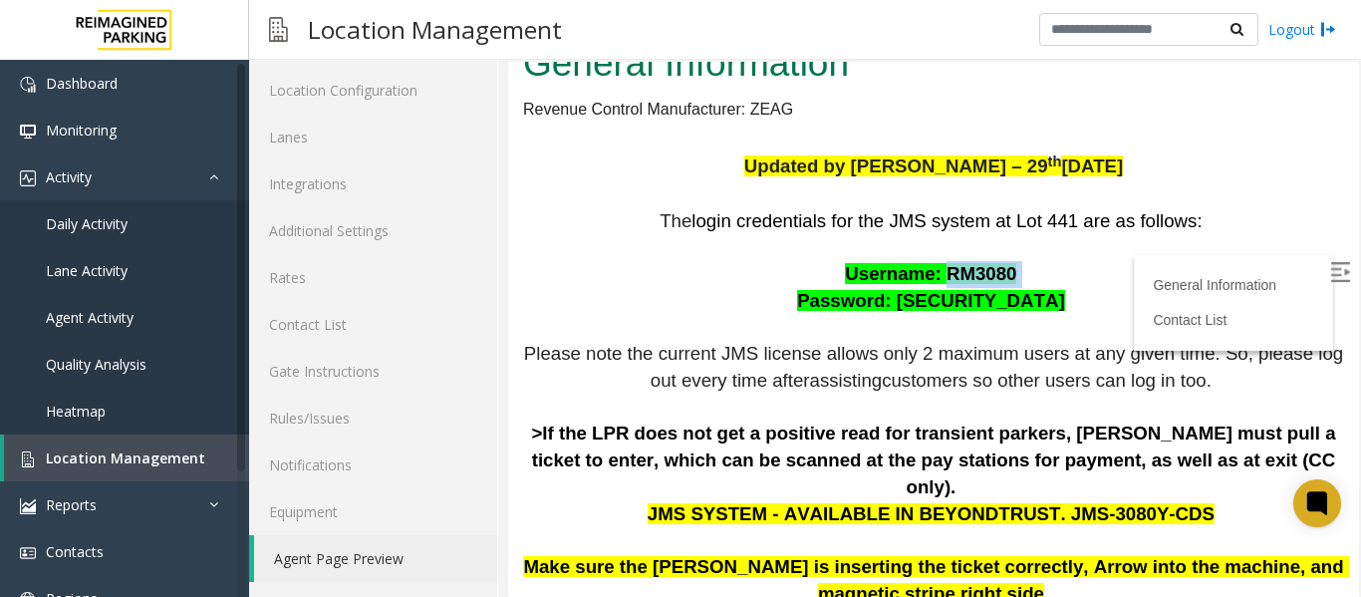
copy p "RM3080"
drag, startPoint x: 1025, startPoint y: 300, endPoint x: 897, endPoint y: 301, distance: 127.6
click at [897, 301] on p "The login credentials for the JMS system at Lot 441 are as follows: Username: R…" at bounding box center [933, 541] width 821 height 666
copy p "Remote@3080!"
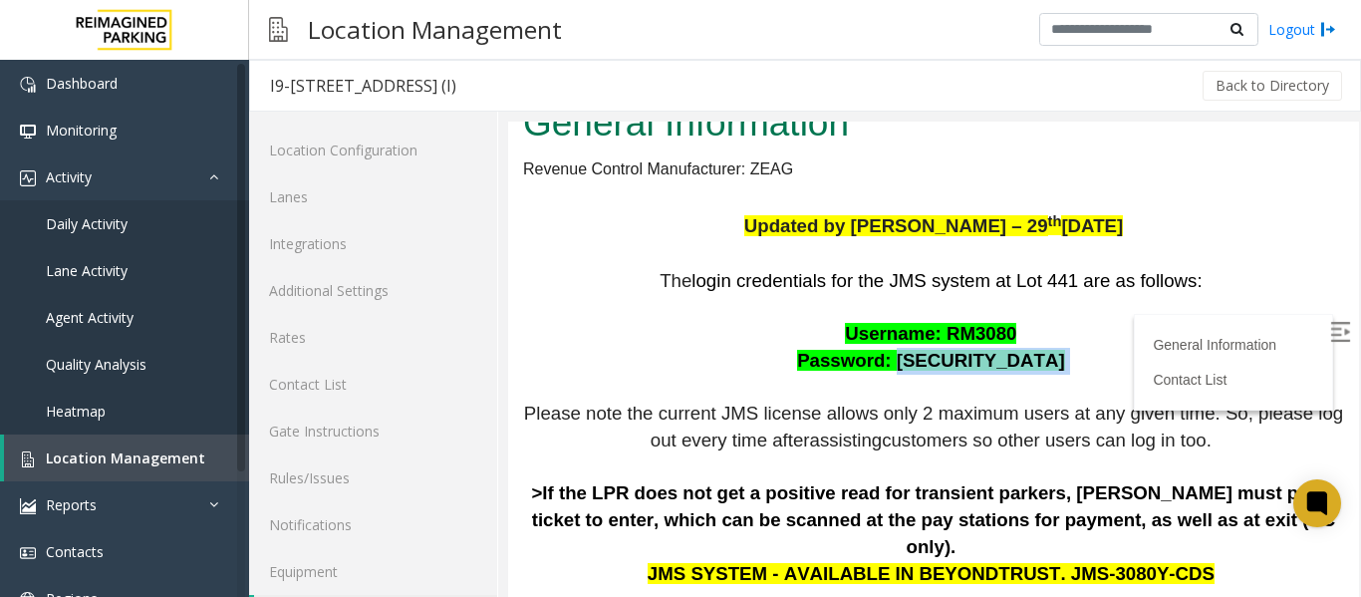
scroll to position [60, 0]
